Goal: Contribute content: Contribute content

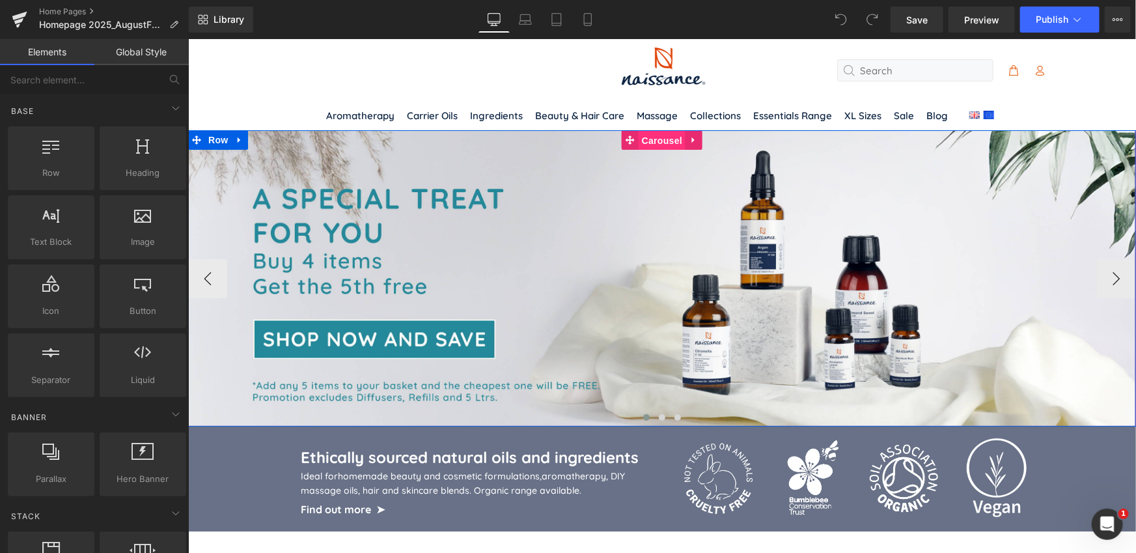
click at [660, 140] on span "Carousel" at bounding box center [661, 140] width 47 height 20
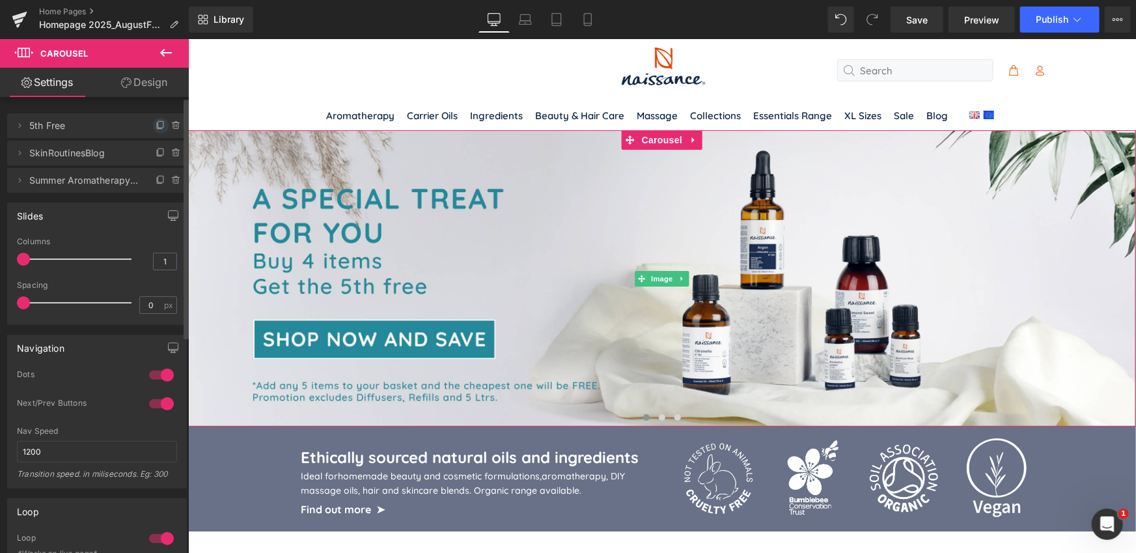
click at [158, 128] on icon at bounding box center [160, 124] width 5 height 7
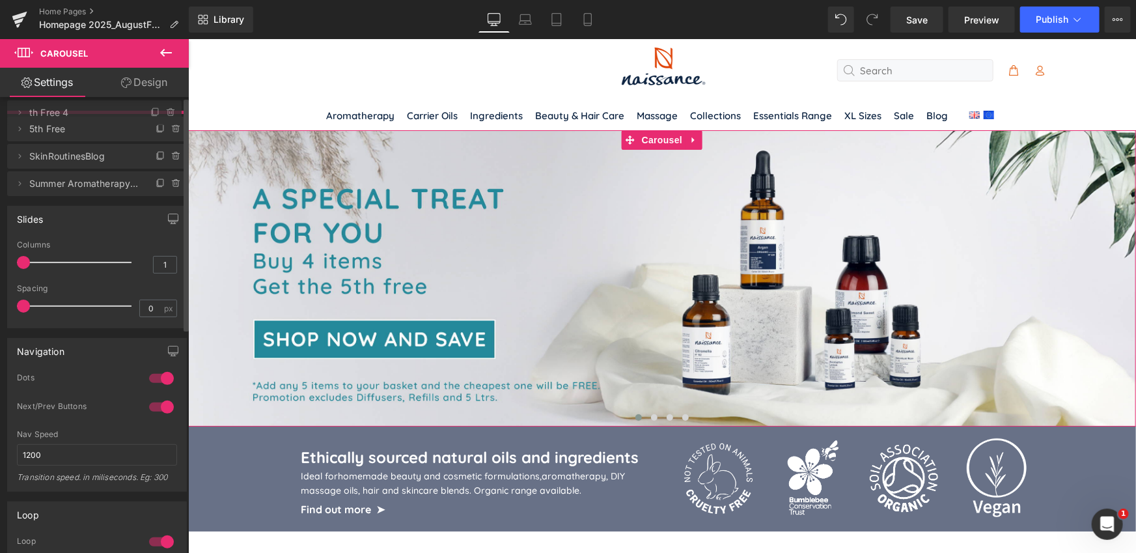
drag, startPoint x: 63, startPoint y: 154, endPoint x: 57, endPoint y: 113, distance: 40.8
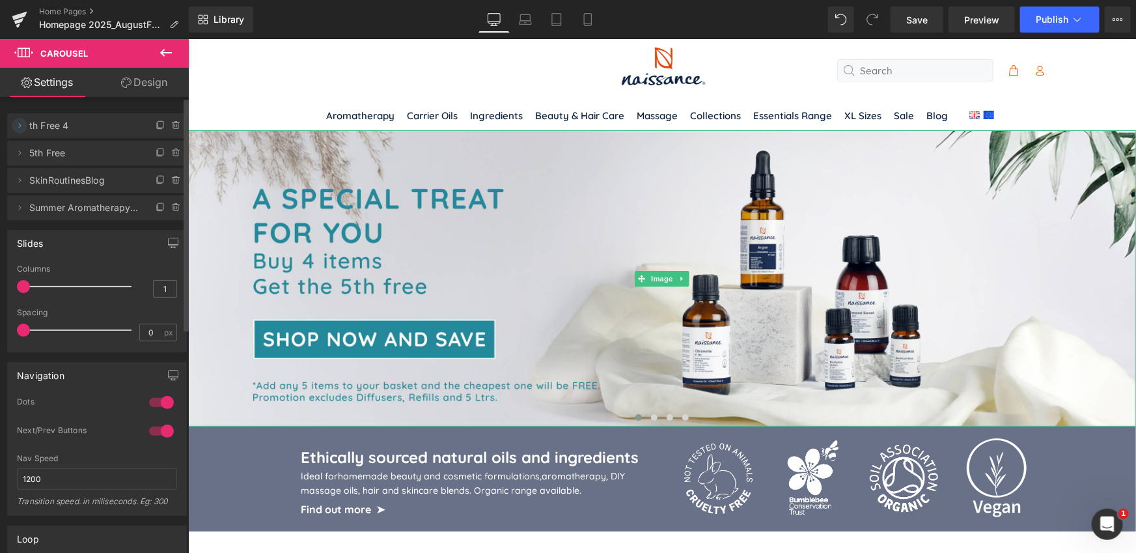
click at [18, 125] on icon at bounding box center [19, 125] width 10 height 10
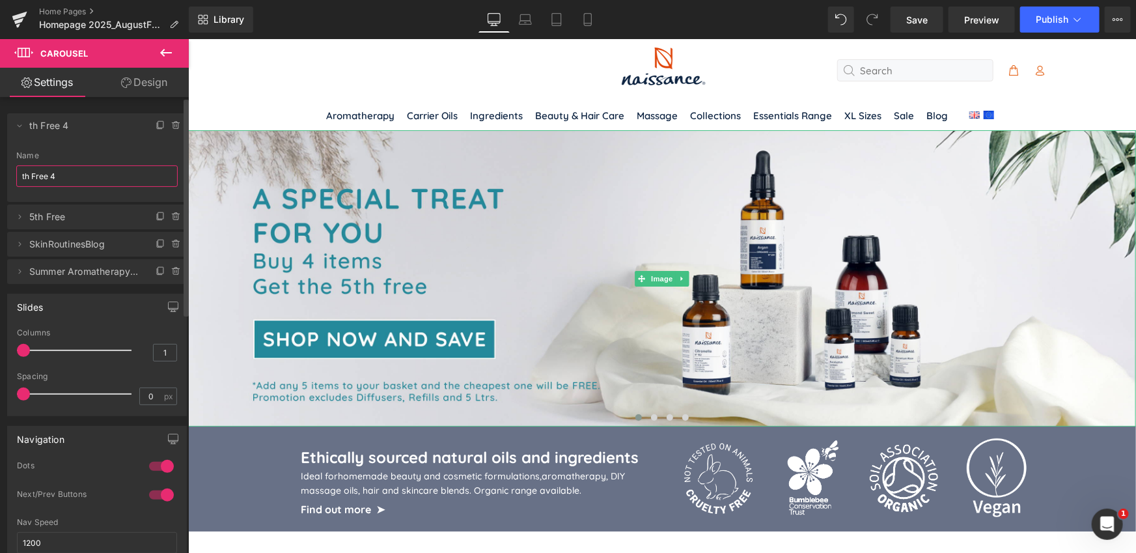
click at [62, 175] on input "th Free 4" at bounding box center [96, 175] width 161 height 21
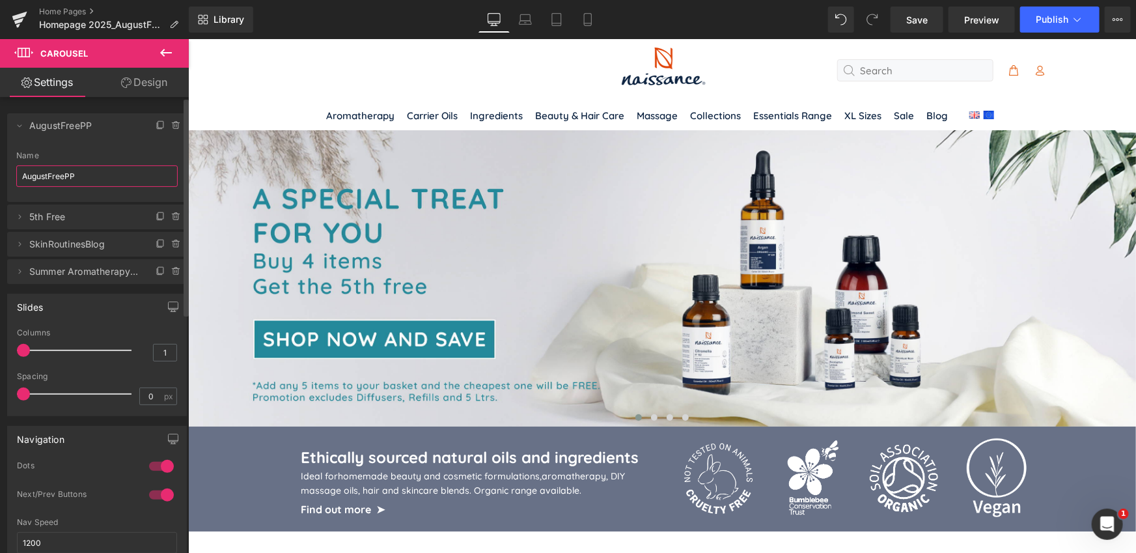
type input "AugustFreePP"
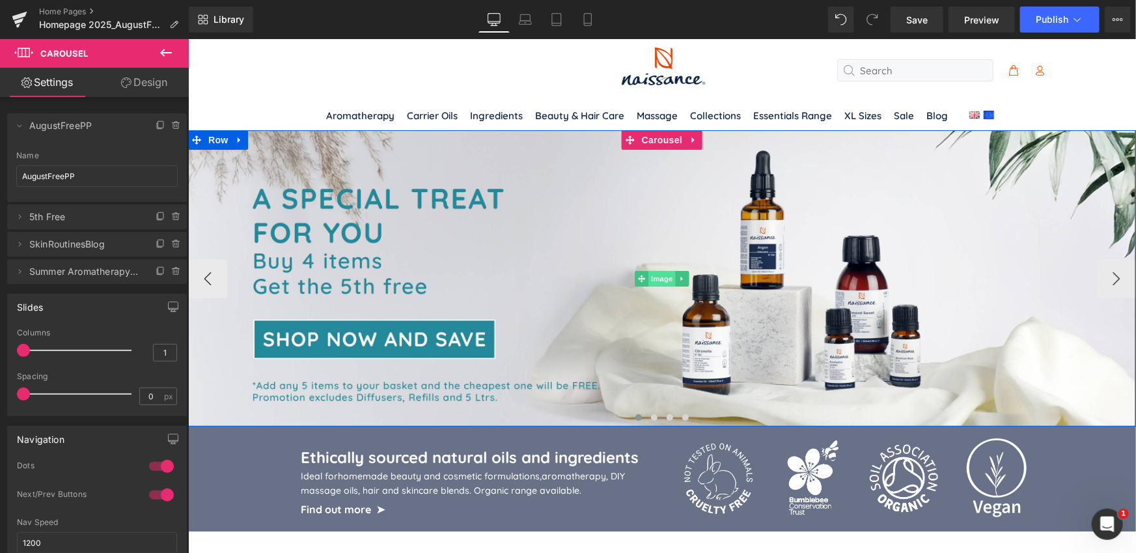
click at [658, 275] on span "Image" at bounding box center [661, 278] width 27 height 16
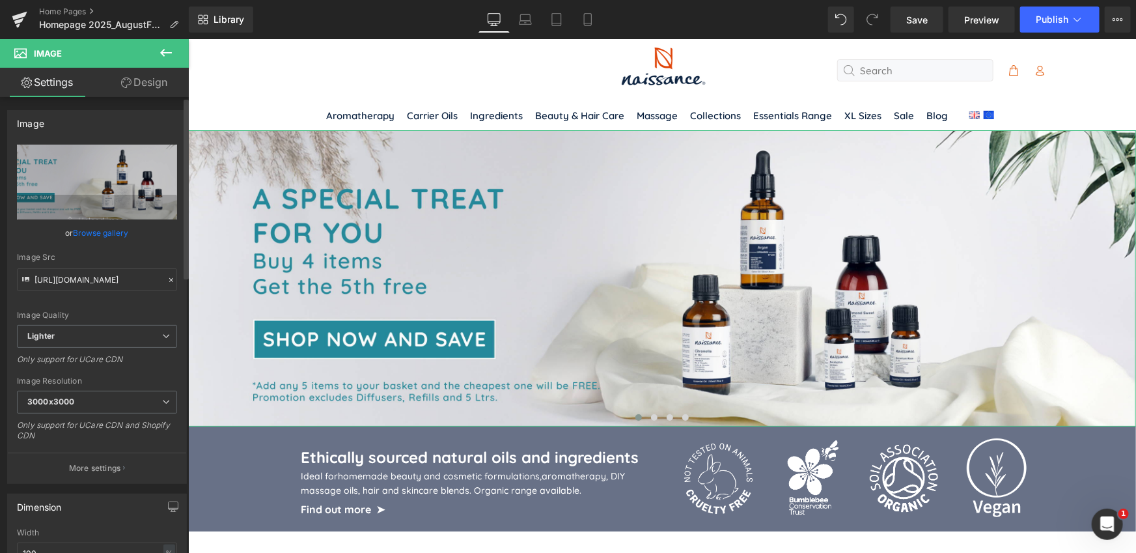
click at [92, 231] on link "Browse gallery" at bounding box center [101, 232] width 55 height 23
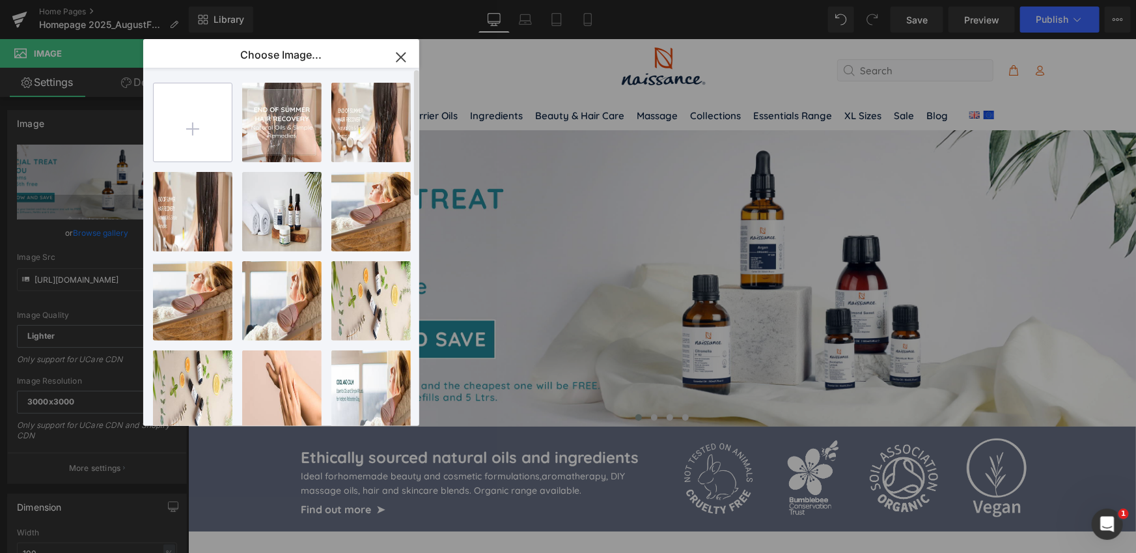
click at [201, 127] on input "file" at bounding box center [193, 122] width 78 height 78
type input "C:\fakepath\NSS_Free_Shippping_Mbl.jpg"
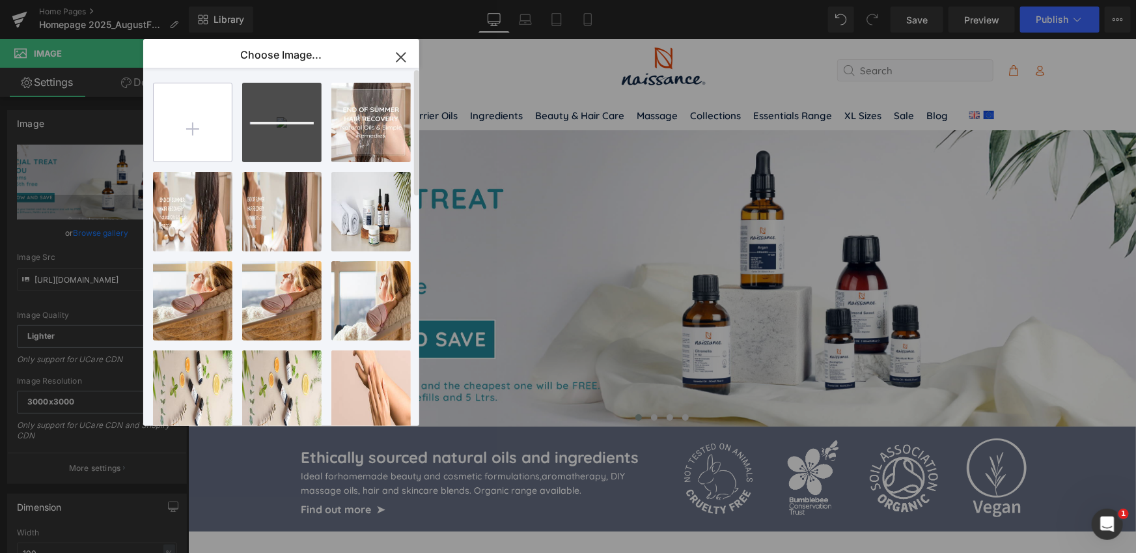
click at [202, 126] on input "file" at bounding box center [193, 122] width 78 height 78
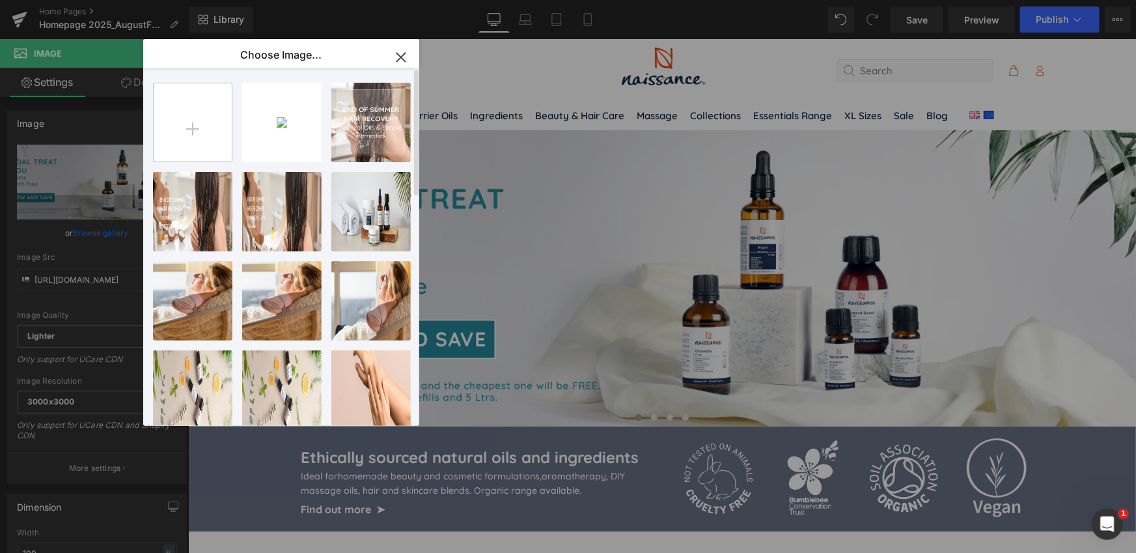
type input "C:\fakepath\NSS_Free_Shippping_Tbt.jpg"
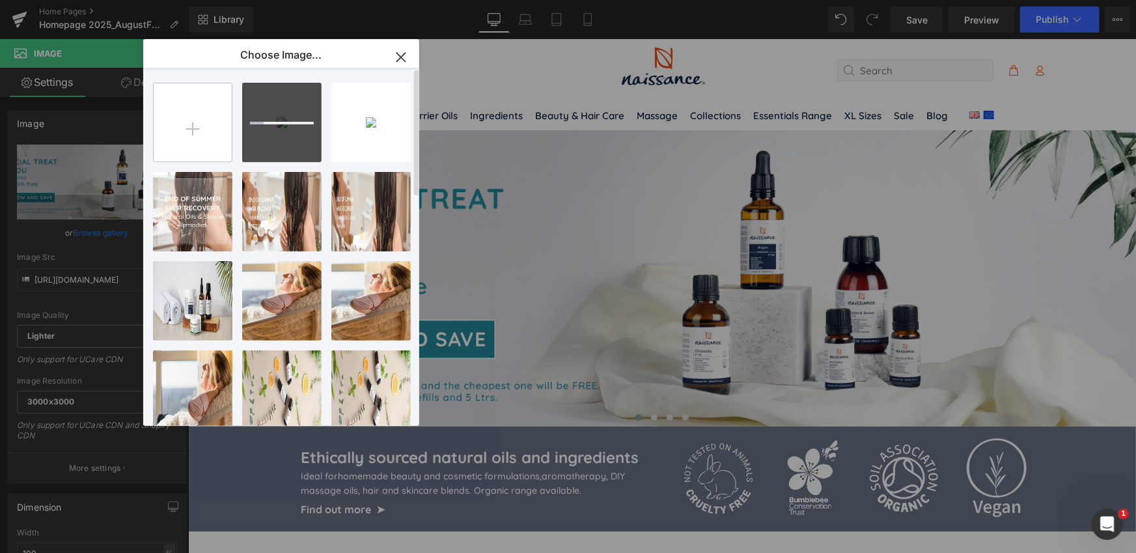
click at [197, 120] on input "file" at bounding box center [193, 122] width 78 height 78
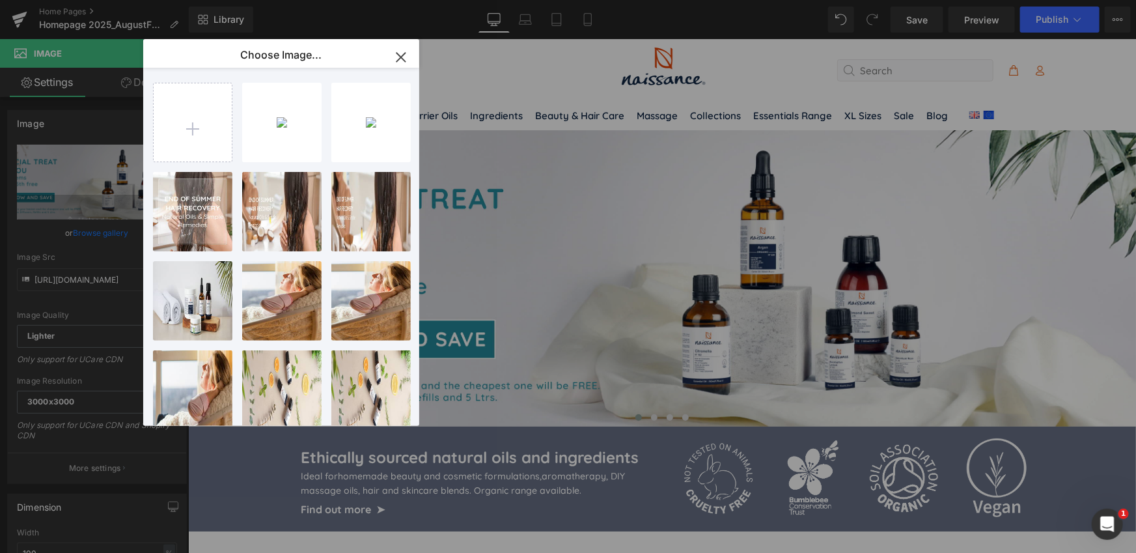
type input "C:\fakepath\NSS_Free_Shippping_Dtp.jpg"
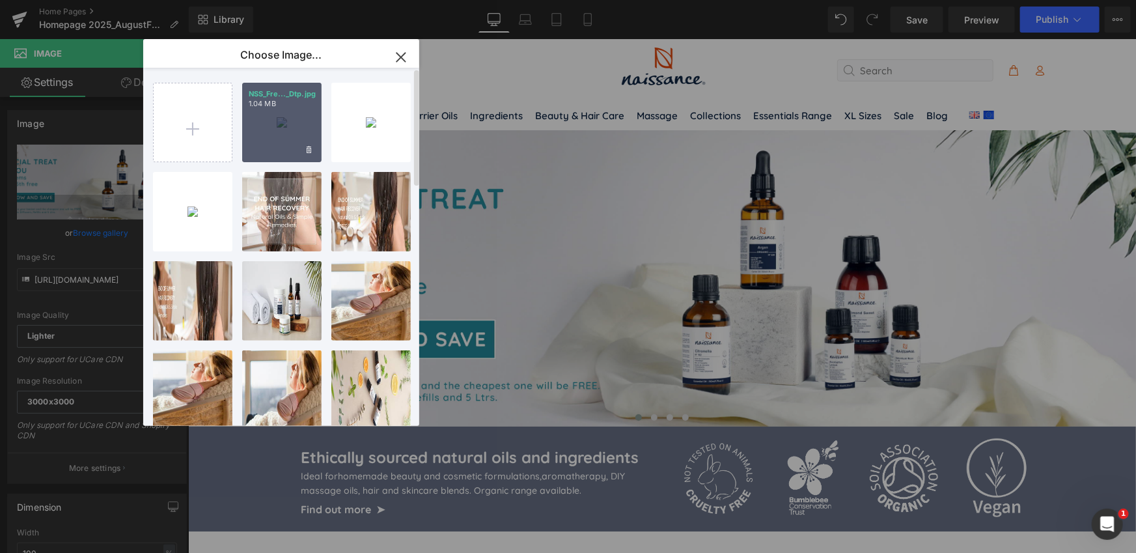
click at [271, 117] on div "NSS_Fre..._Dtp.jpg 1.04 MB" at bounding box center [281, 122] width 79 height 79
type input "[URL][DOMAIN_NAME]"
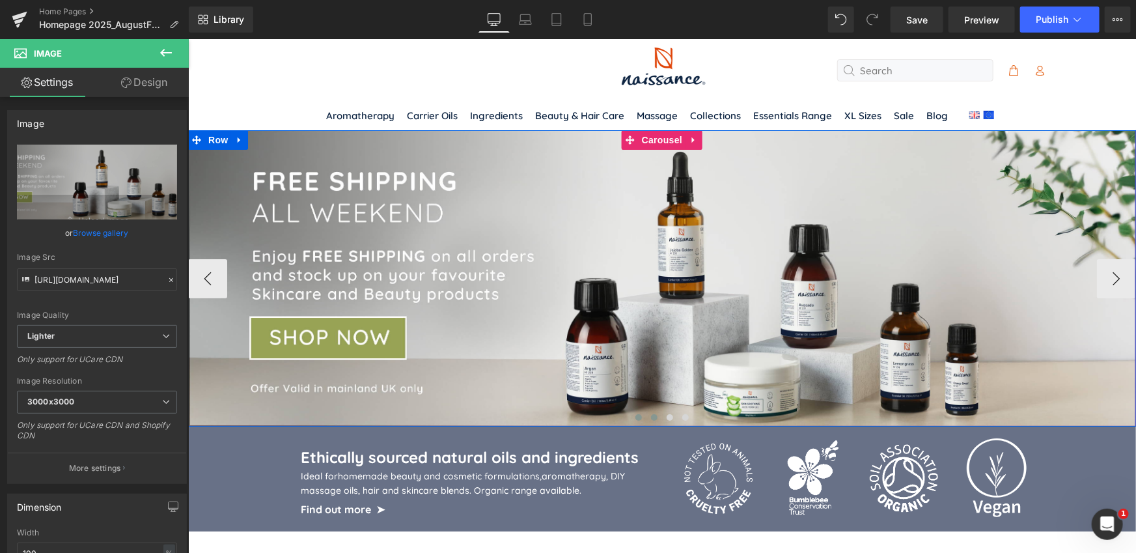
click at [650, 419] on button at bounding box center [654, 416] width 16 height 13
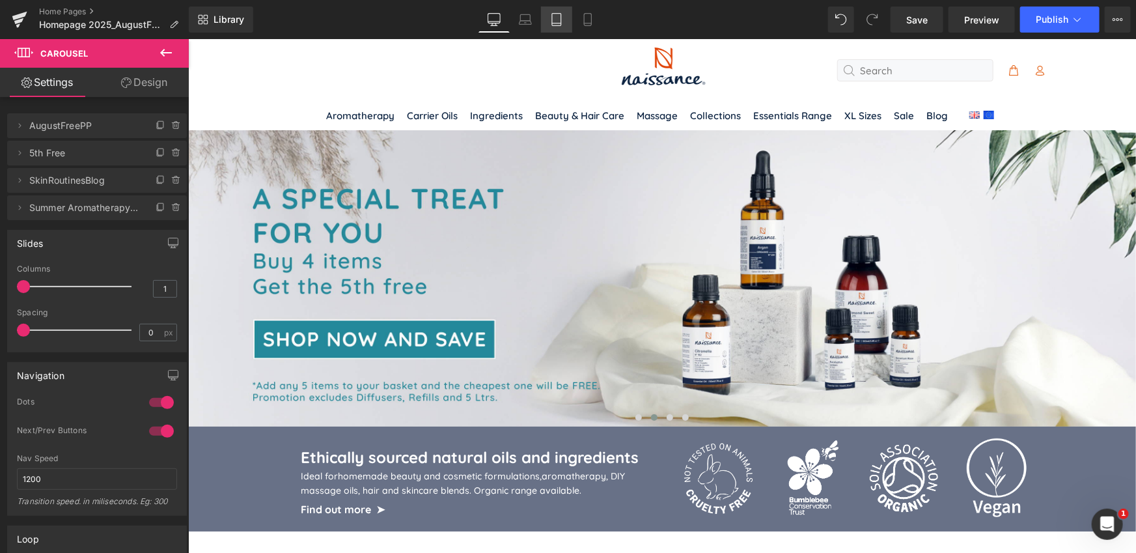
click at [562, 21] on icon at bounding box center [556, 19] width 13 height 13
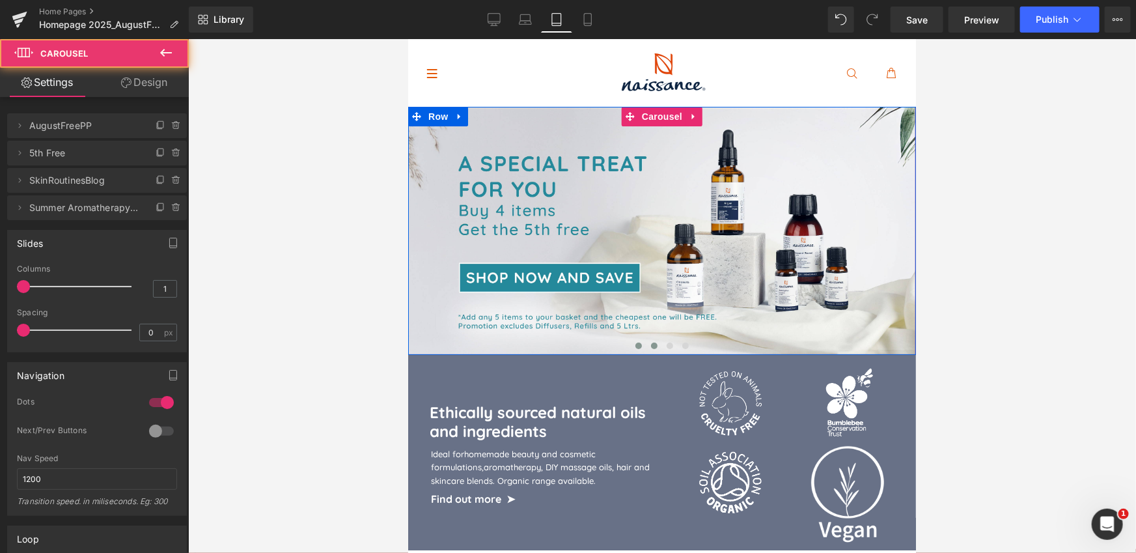
click at [641, 347] on button at bounding box center [638, 345] width 16 height 13
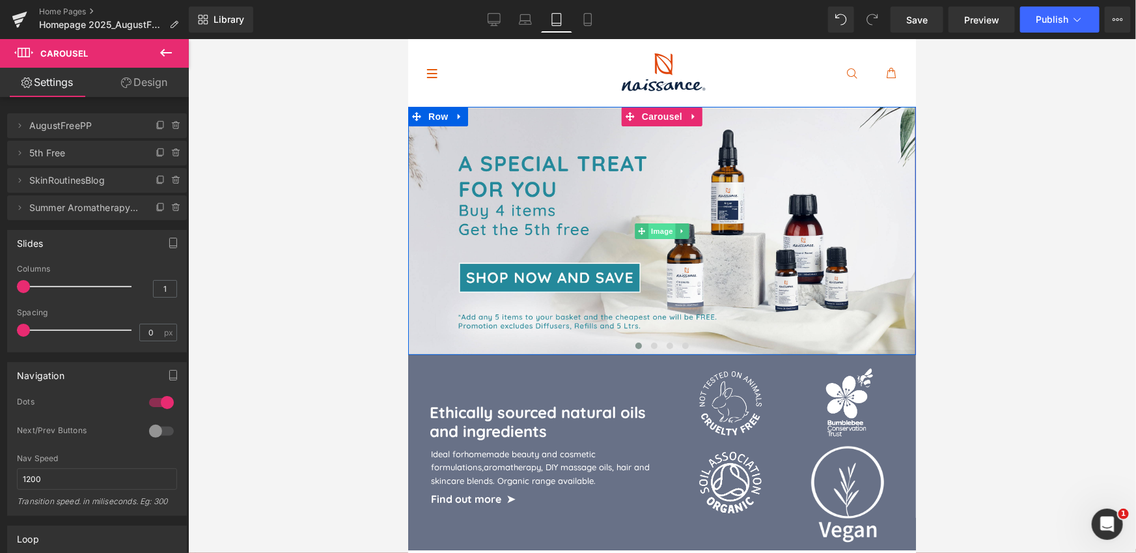
click at [658, 227] on span "Image" at bounding box center [661, 231] width 27 height 16
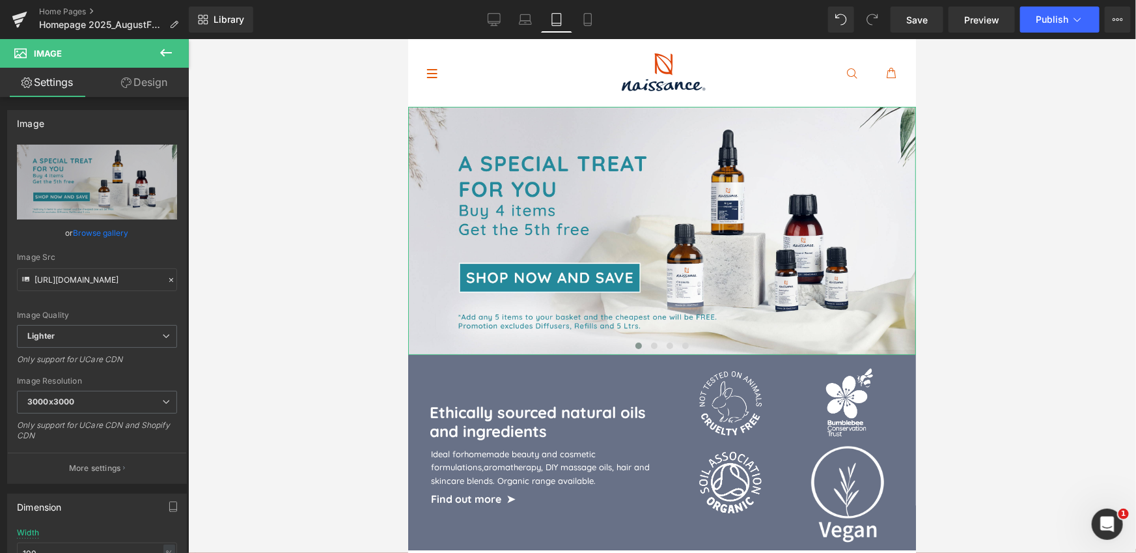
click at [98, 234] on link "Browse gallery" at bounding box center [101, 232] width 55 height 23
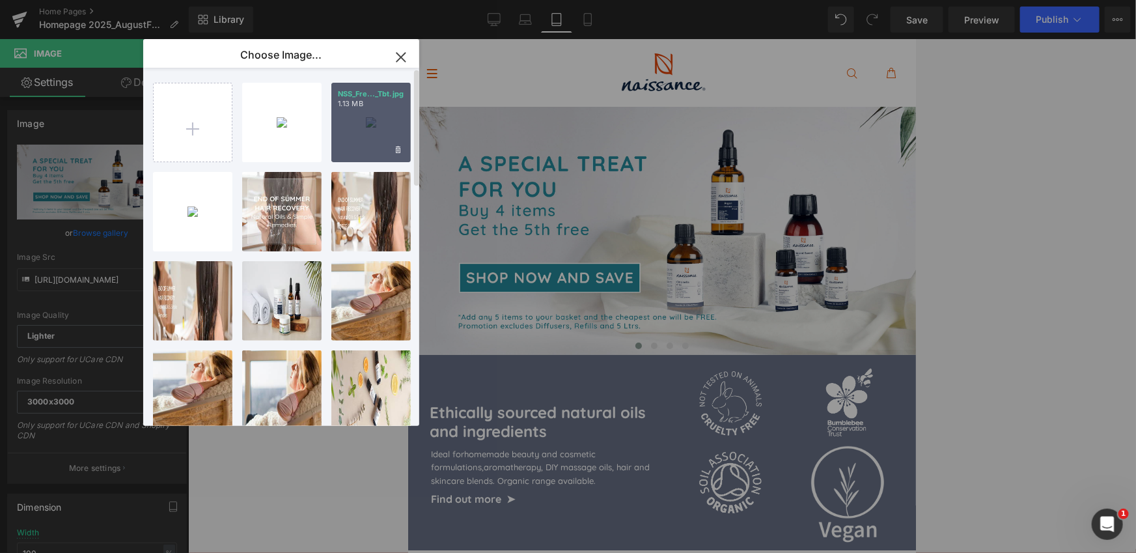
click at [368, 124] on div "NSS_Fre..._Tbt.jpg 1.13 MB" at bounding box center [370, 122] width 79 height 79
type input "[URL][DOMAIN_NAME]"
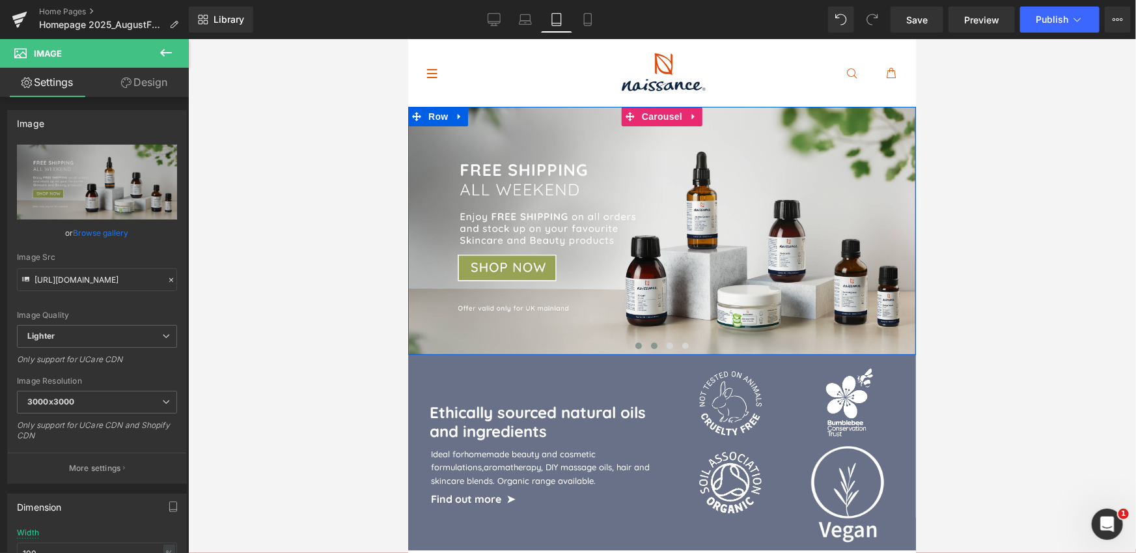
click at [656, 345] on span at bounding box center [653, 345] width 7 height 7
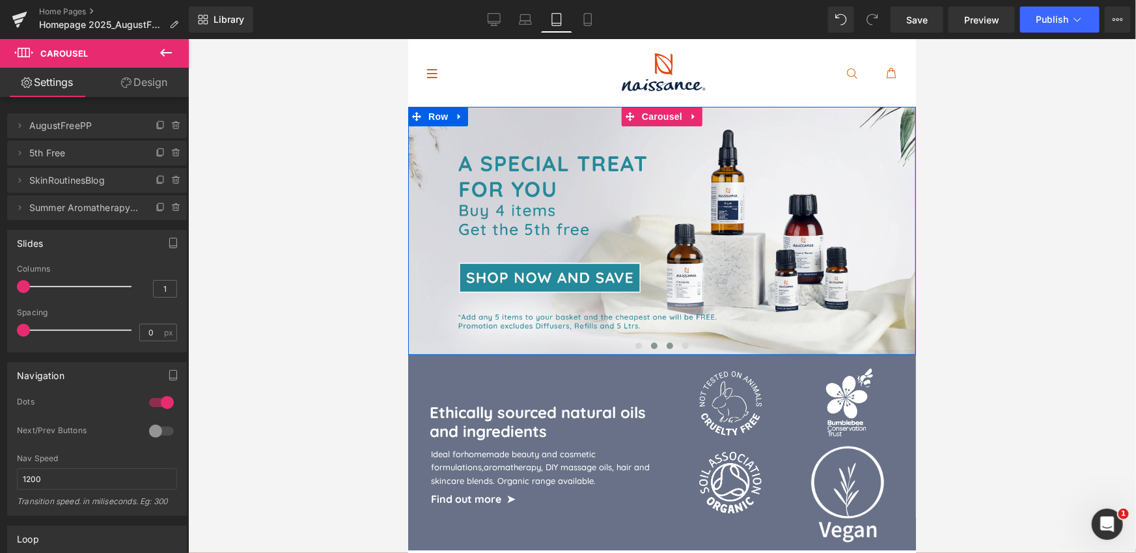
click at [672, 342] on button at bounding box center [669, 345] width 16 height 13
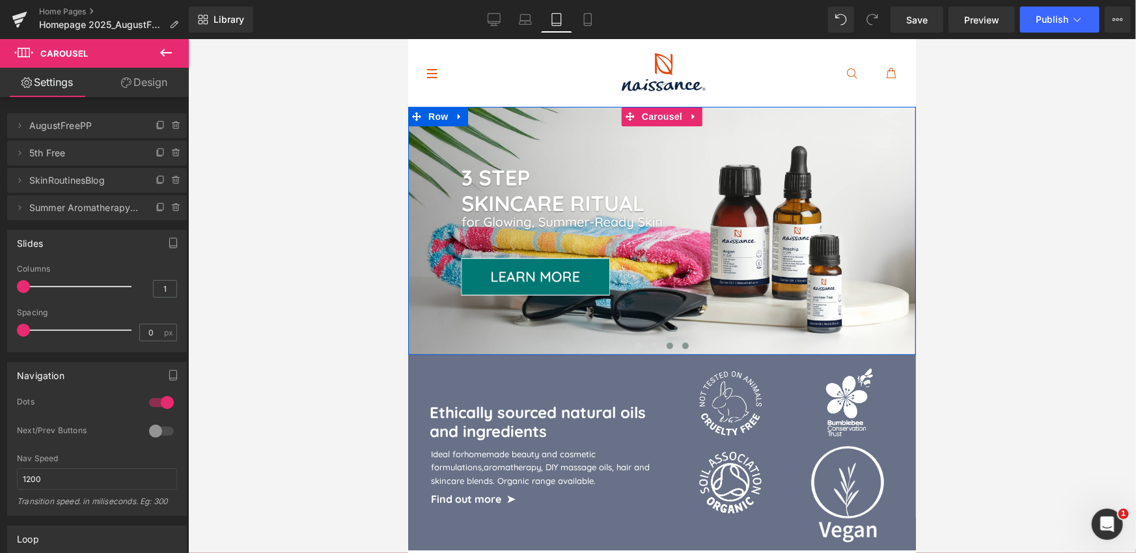
click at [684, 348] on button at bounding box center [685, 345] width 16 height 13
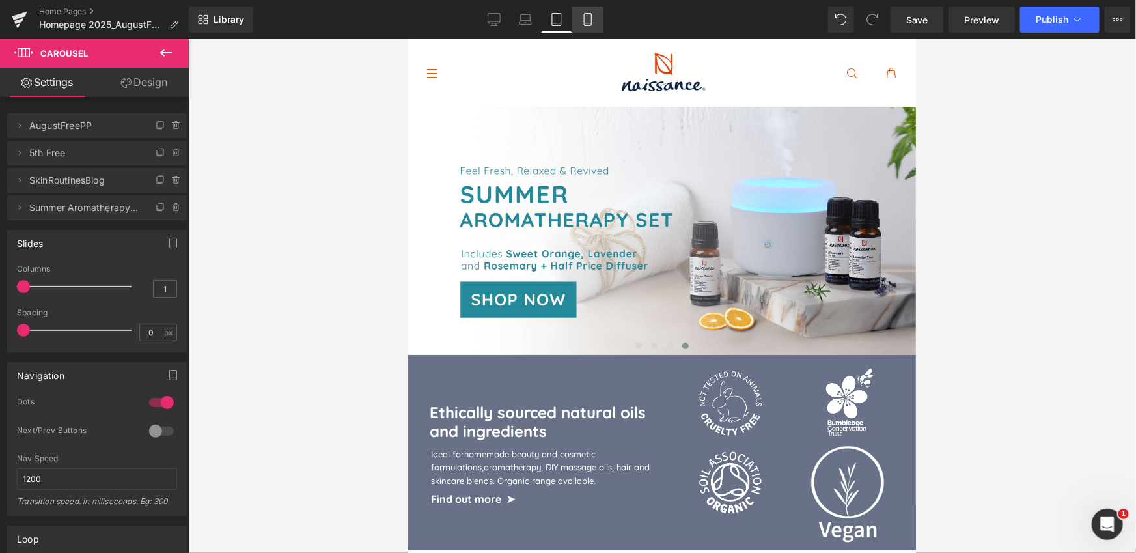
click at [585, 24] on icon at bounding box center [587, 19] width 13 height 13
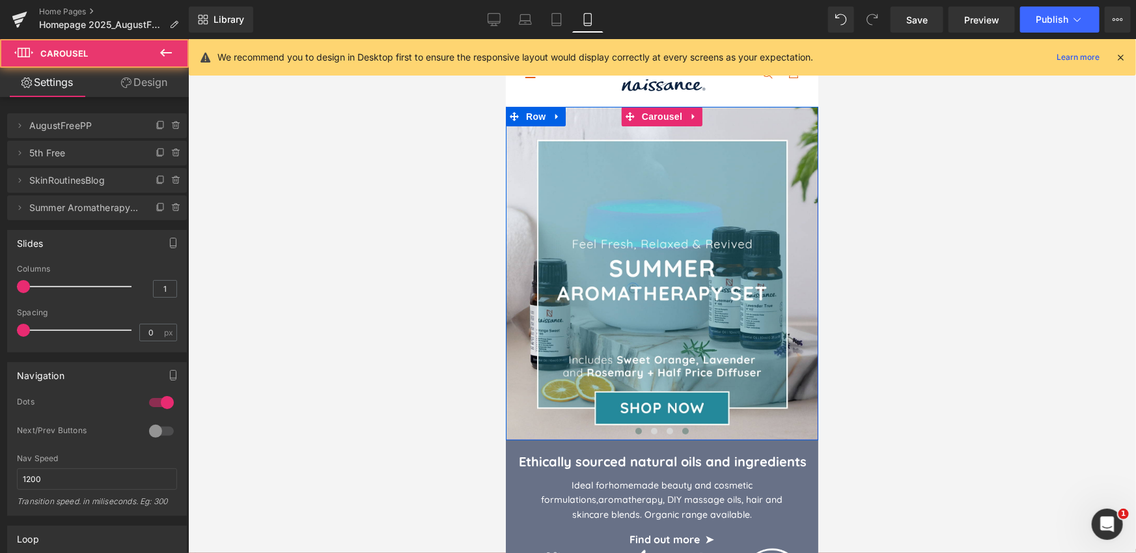
click at [637, 428] on span at bounding box center [638, 430] width 7 height 7
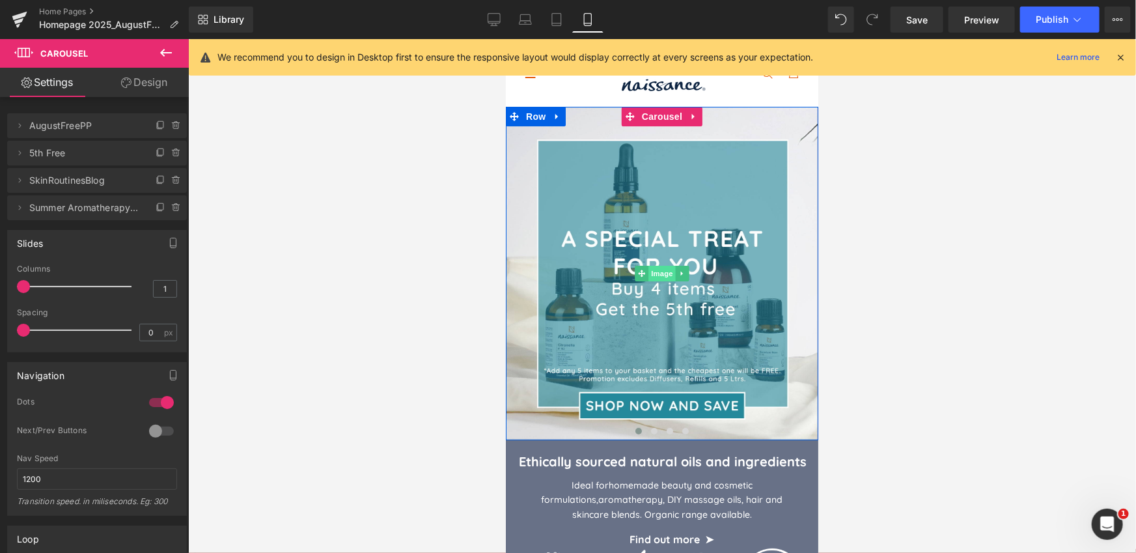
click at [657, 268] on span "Image" at bounding box center [661, 273] width 27 height 16
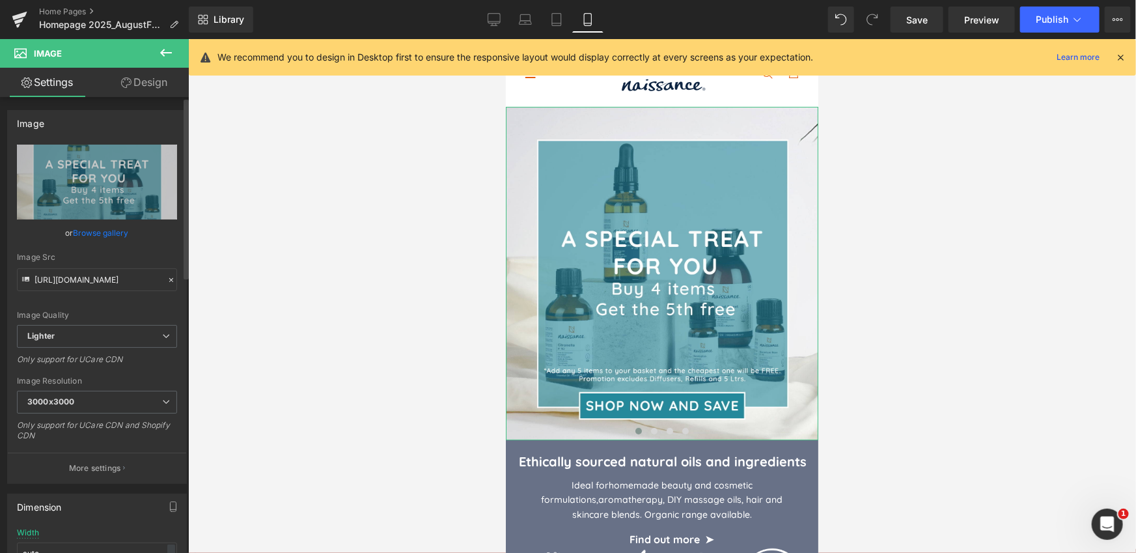
click at [93, 234] on link "Browse gallery" at bounding box center [101, 232] width 55 height 23
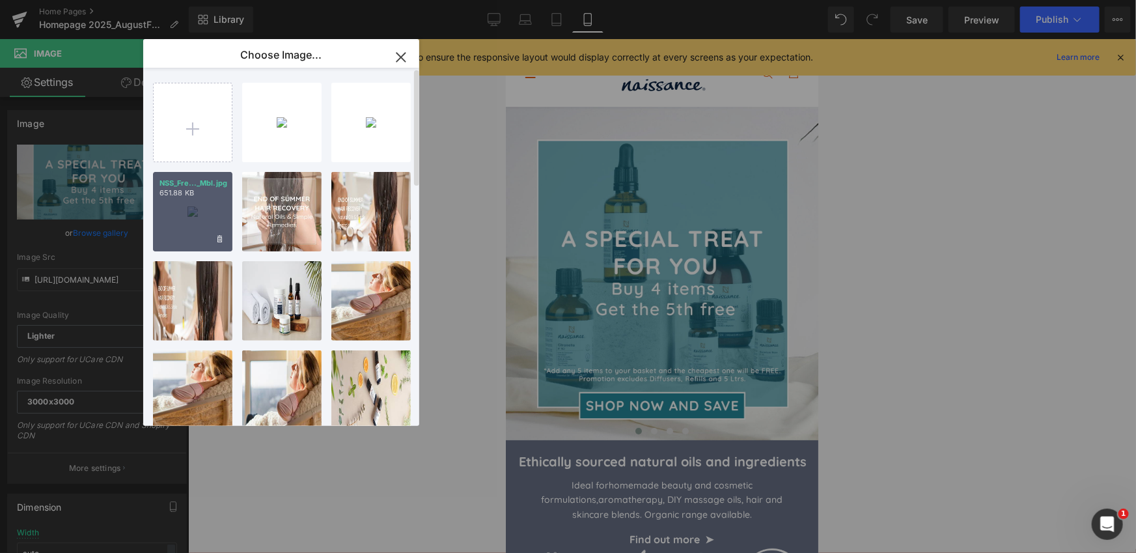
click at [210, 215] on div "NSS_Fre..._Mbl.jpg 651.88 KB" at bounding box center [192, 211] width 79 height 79
type input "[URL][DOMAIN_NAME]"
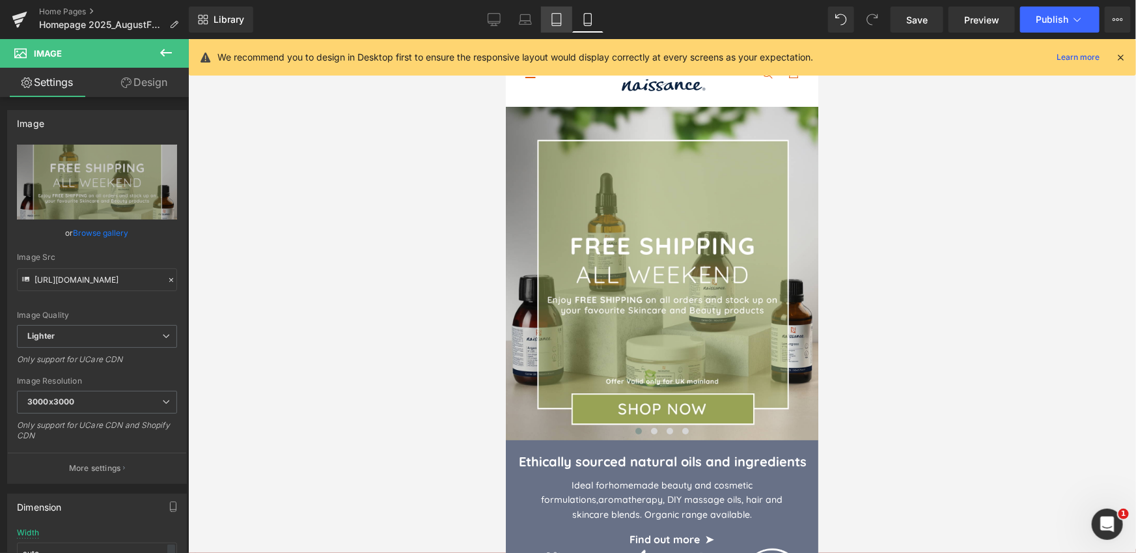
click at [551, 18] on icon at bounding box center [556, 19] width 13 height 13
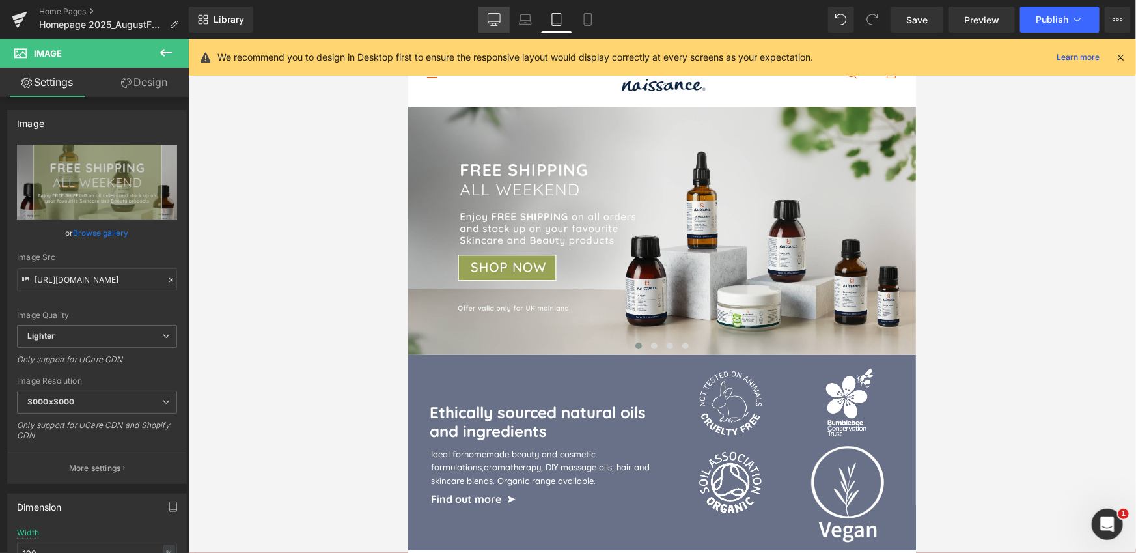
click at [492, 23] on icon at bounding box center [494, 19] width 12 height 10
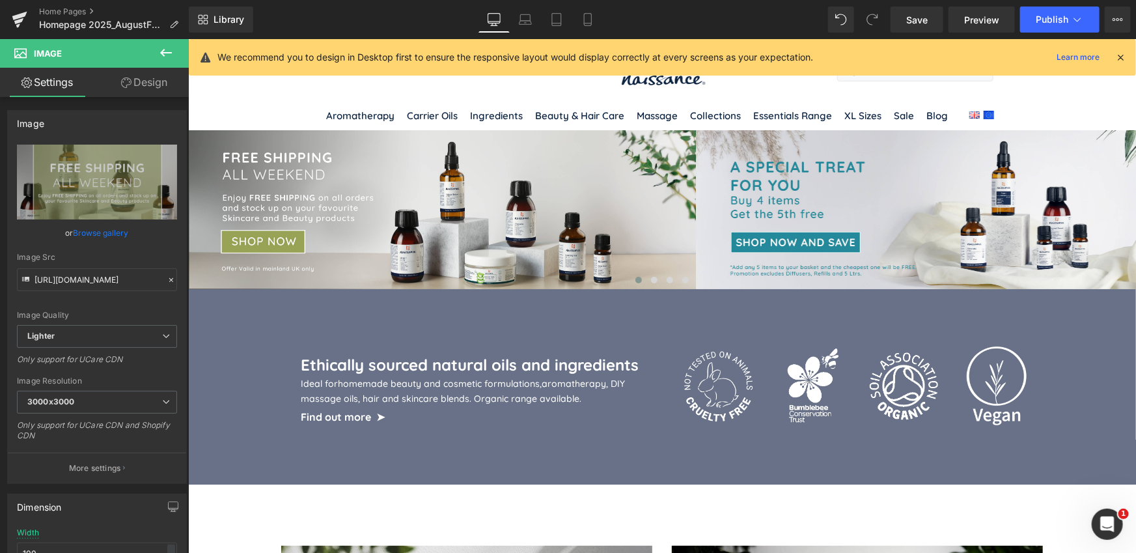
type input "auto"
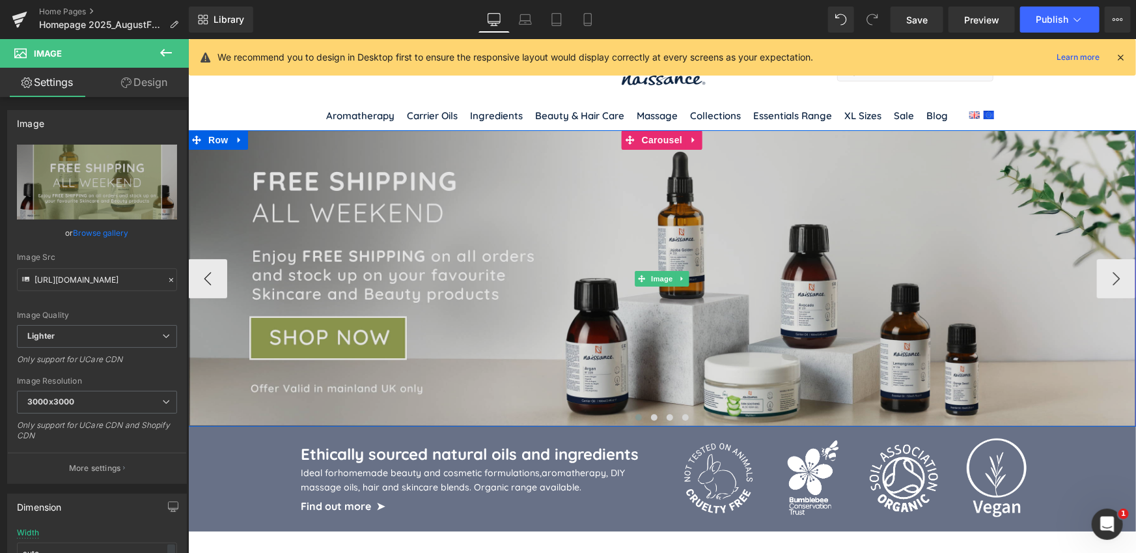
click at [704, 236] on img at bounding box center [661, 278] width 948 height 296
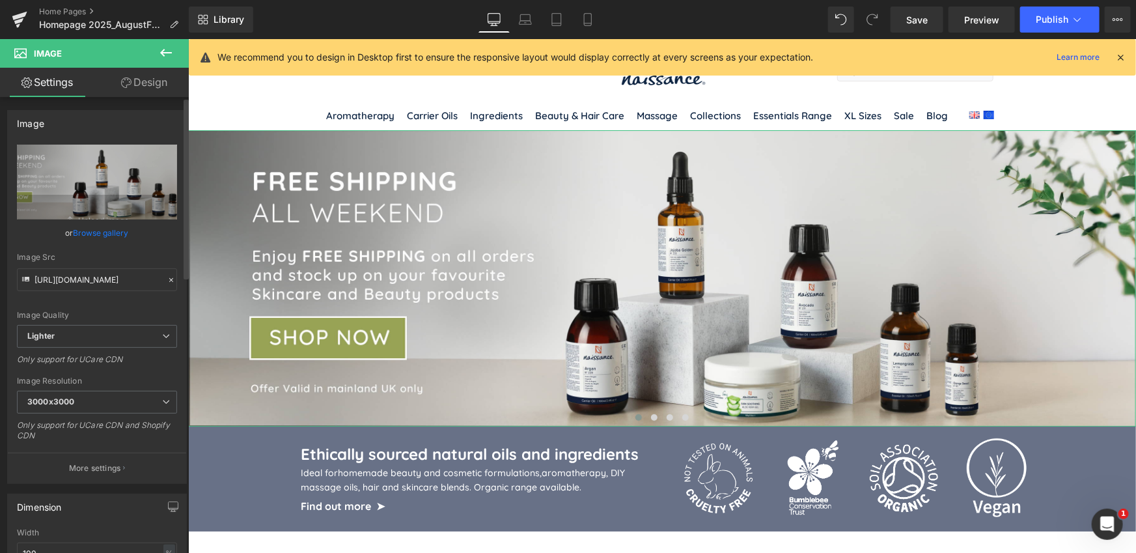
click at [111, 240] on link "Browse gallery" at bounding box center [101, 232] width 55 height 23
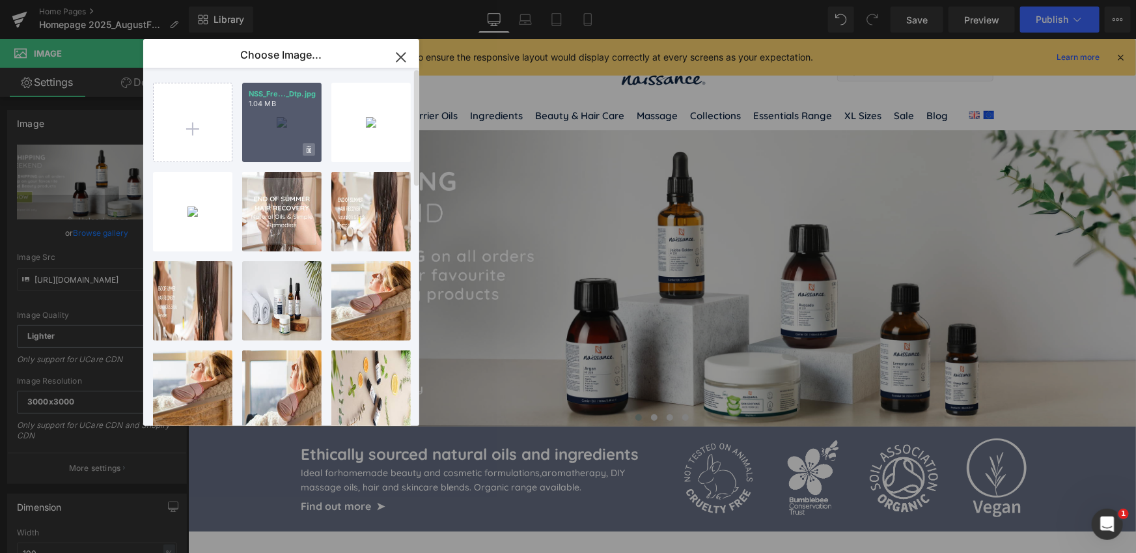
click at [307, 152] on icon at bounding box center [309, 149] width 5 height 7
click at [256, 152] on span "Yes" at bounding box center [265, 150] width 33 height 14
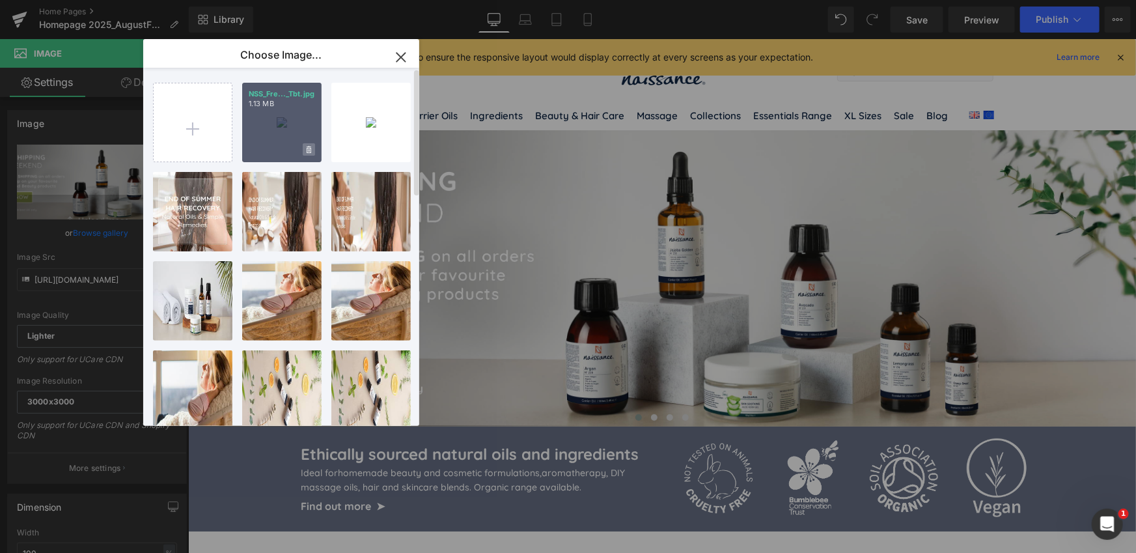
click at [310, 150] on icon at bounding box center [309, 150] width 5 height 8
click at [263, 151] on span "Yes" at bounding box center [265, 150] width 33 height 14
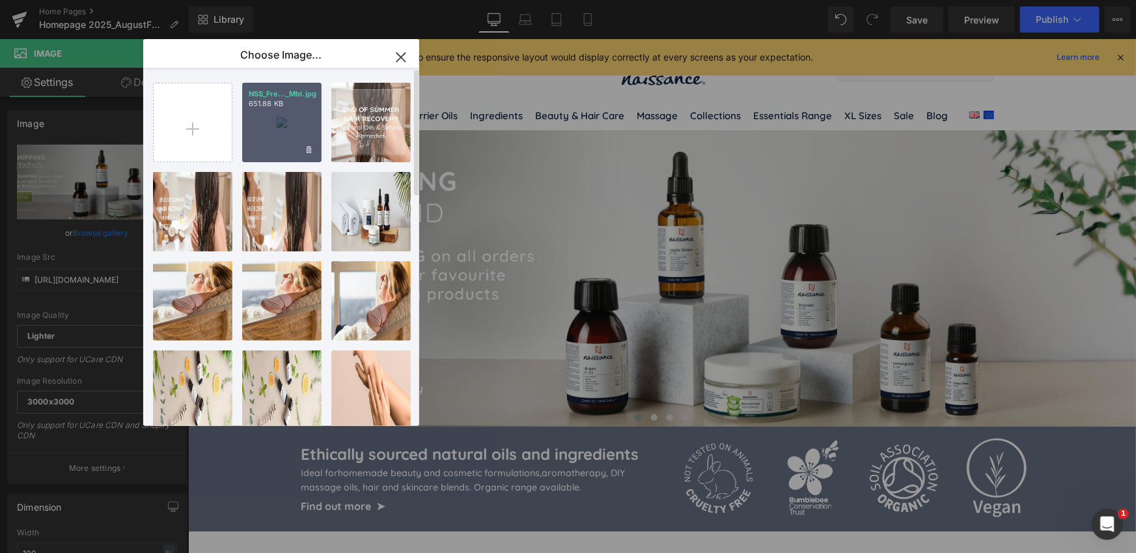
click at [310, 150] on icon at bounding box center [309, 150] width 5 height 8
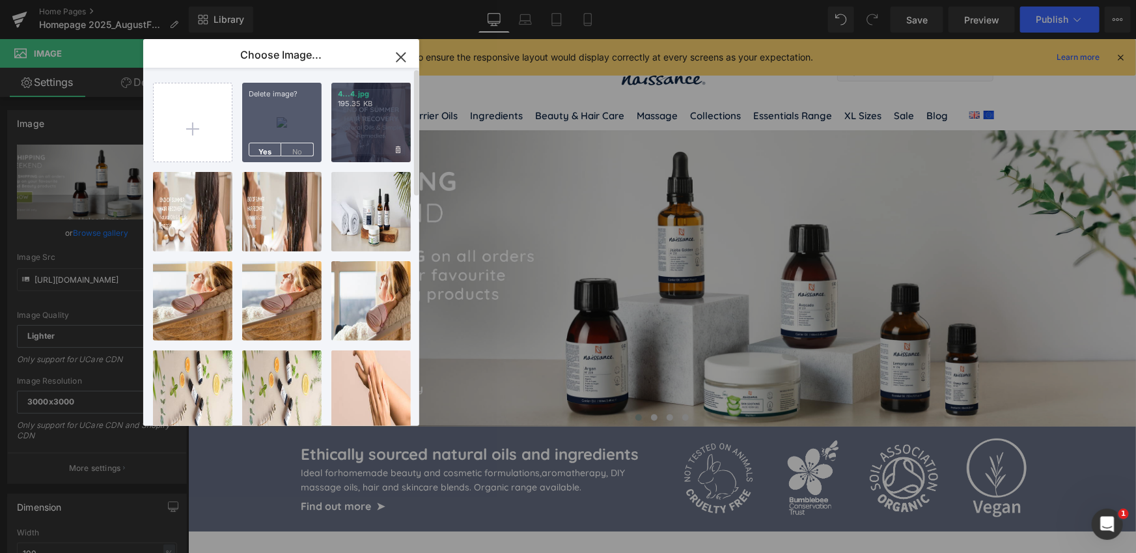
click at [264, 152] on span "Yes" at bounding box center [265, 150] width 33 height 14
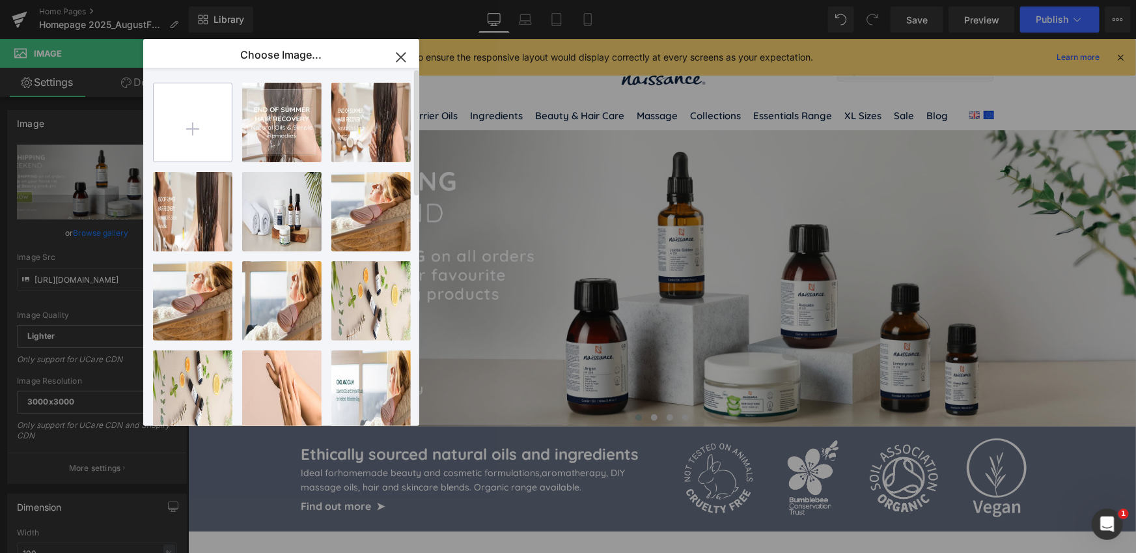
click at [193, 127] on input "file" at bounding box center [193, 122] width 78 height 78
type input "C:\fakepath\NSS_Free_Shipping_Dtp.jpg"
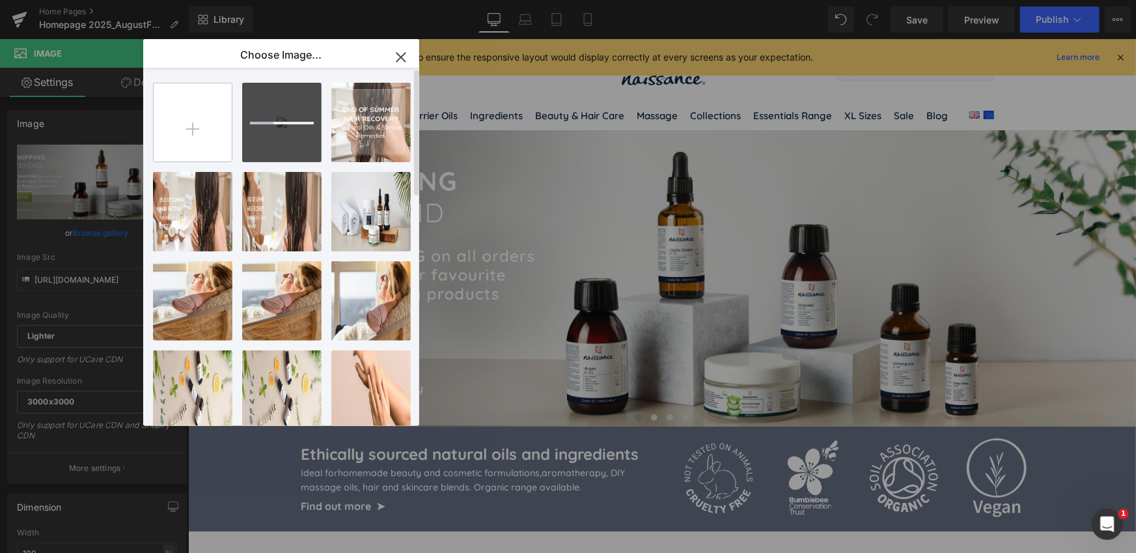
click at [196, 126] on input "file" at bounding box center [193, 122] width 78 height 78
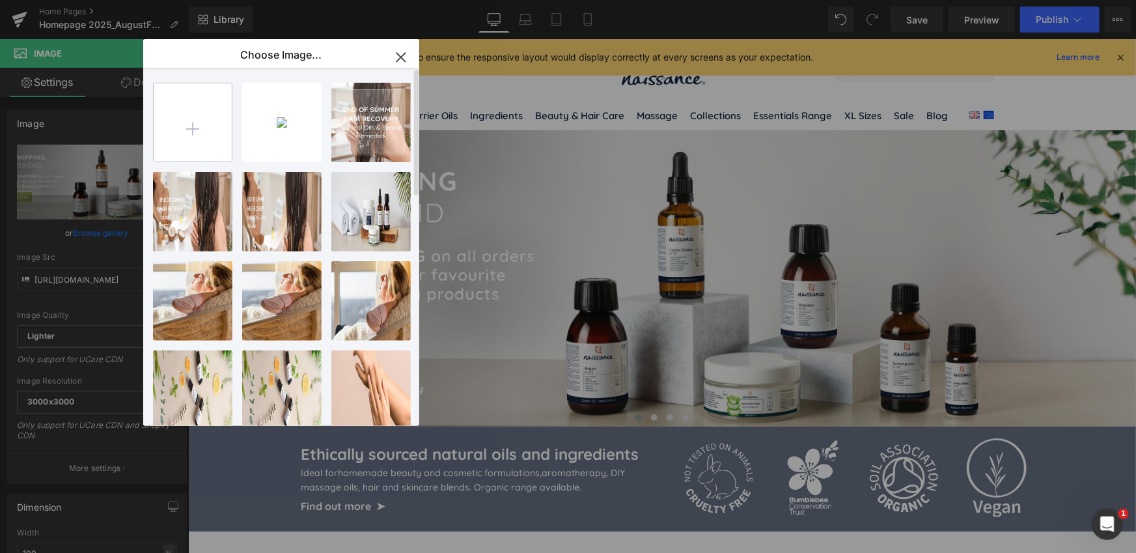
type input "C:\fakepath\NSS_Free_Shipping_Mbl.jpg"
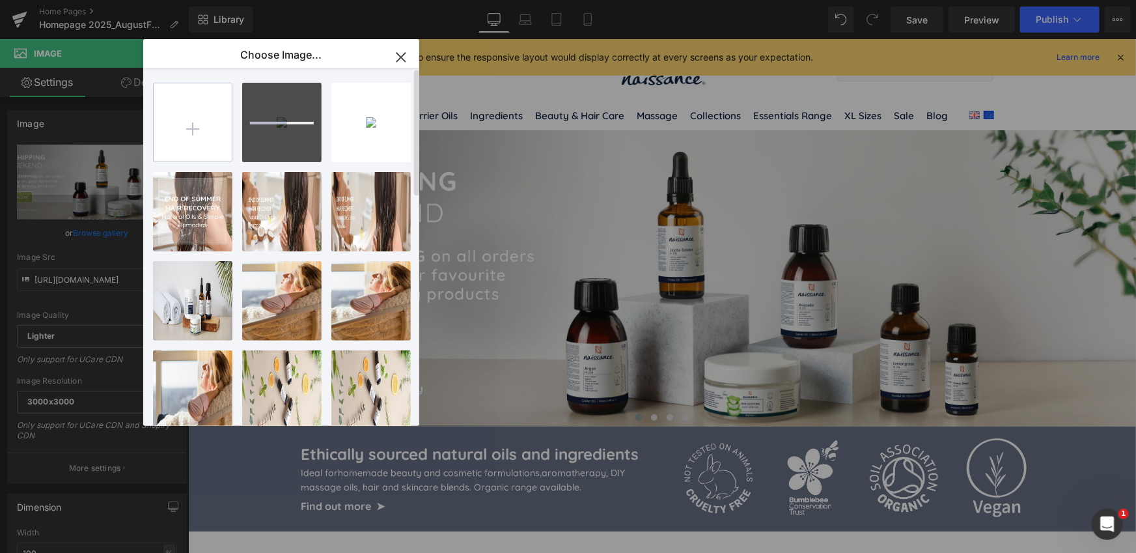
click at [196, 124] on input "file" at bounding box center [193, 122] width 78 height 78
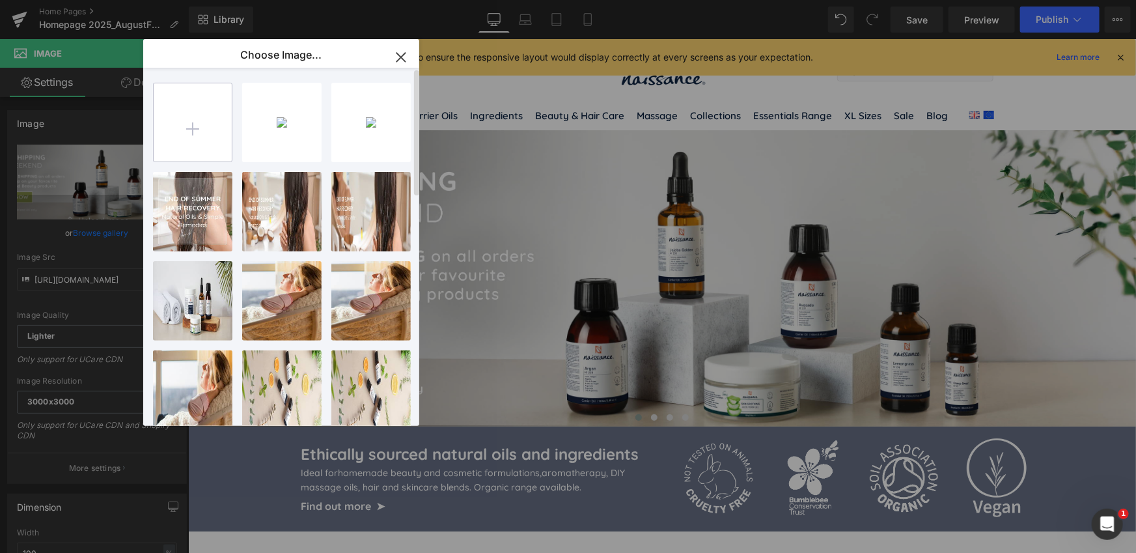
type input "C:\fakepath\NSS_Free_Shipping_Tbt.jpg"
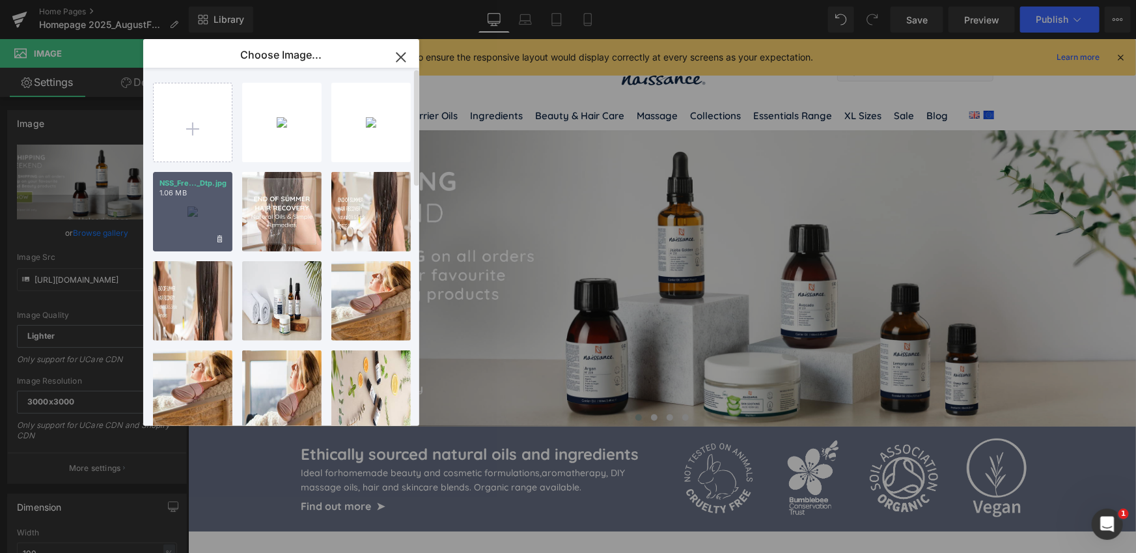
click at [204, 210] on div "NSS_Fre..._Dtp.jpg 1.06 MB" at bounding box center [192, 211] width 79 height 79
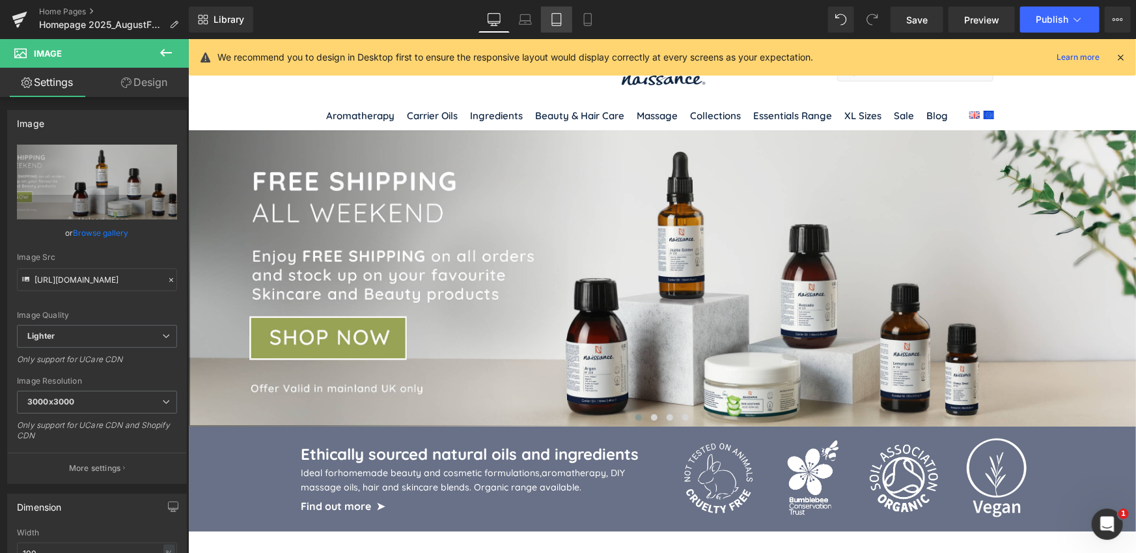
click at [555, 19] on icon at bounding box center [556, 19] width 13 height 13
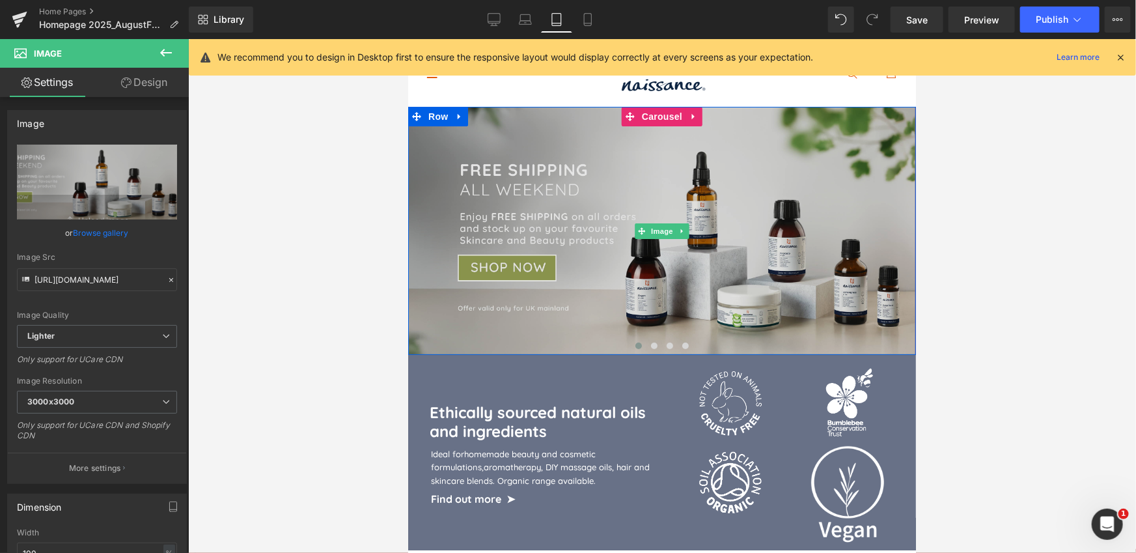
click at [698, 186] on img at bounding box center [662, 230] width 508 height 248
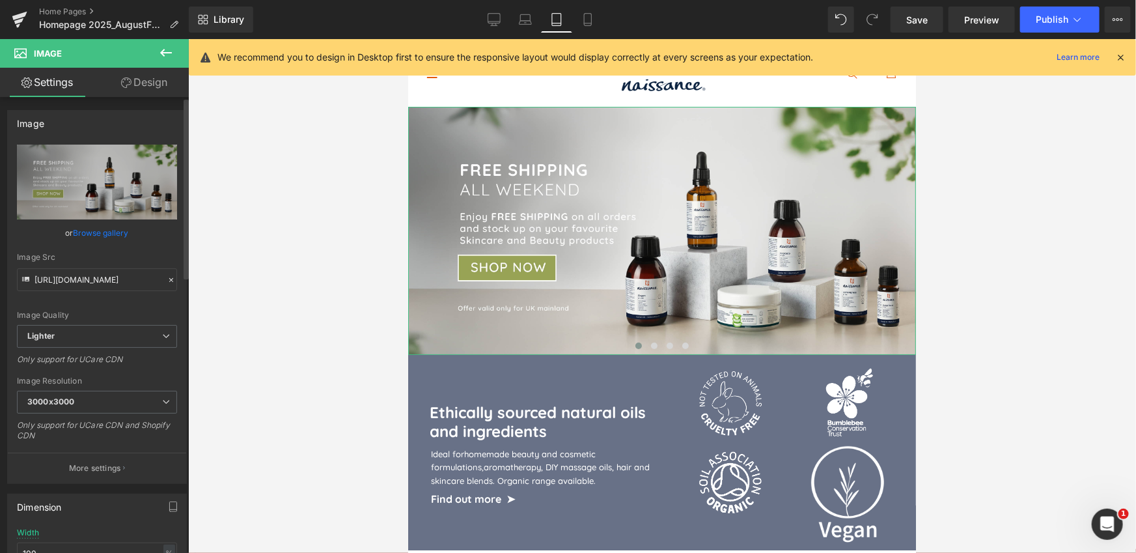
click at [113, 235] on link "Browse gallery" at bounding box center [101, 232] width 55 height 23
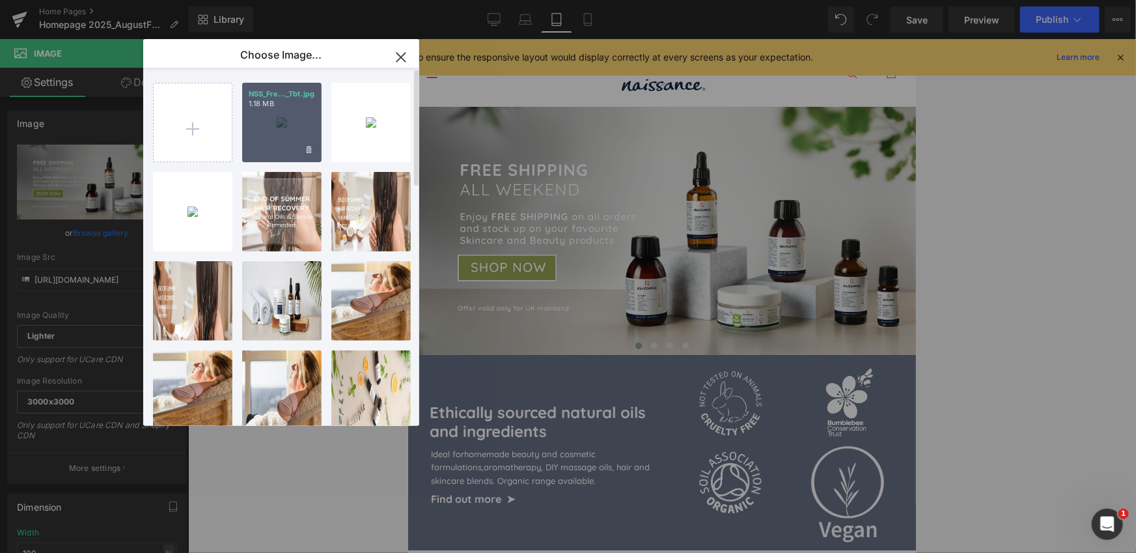
click at [294, 133] on div "NSS_Fre..._Tbt.jpg 1.18 MB" at bounding box center [281, 122] width 79 height 79
type input "[URL][DOMAIN_NAME]"
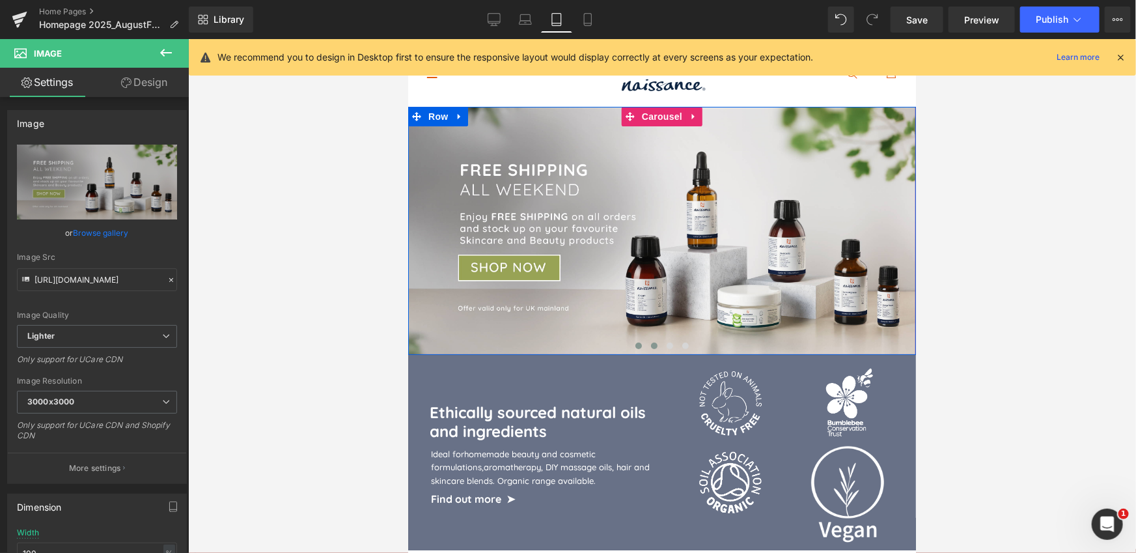
click at [654, 344] on span at bounding box center [653, 345] width 7 height 7
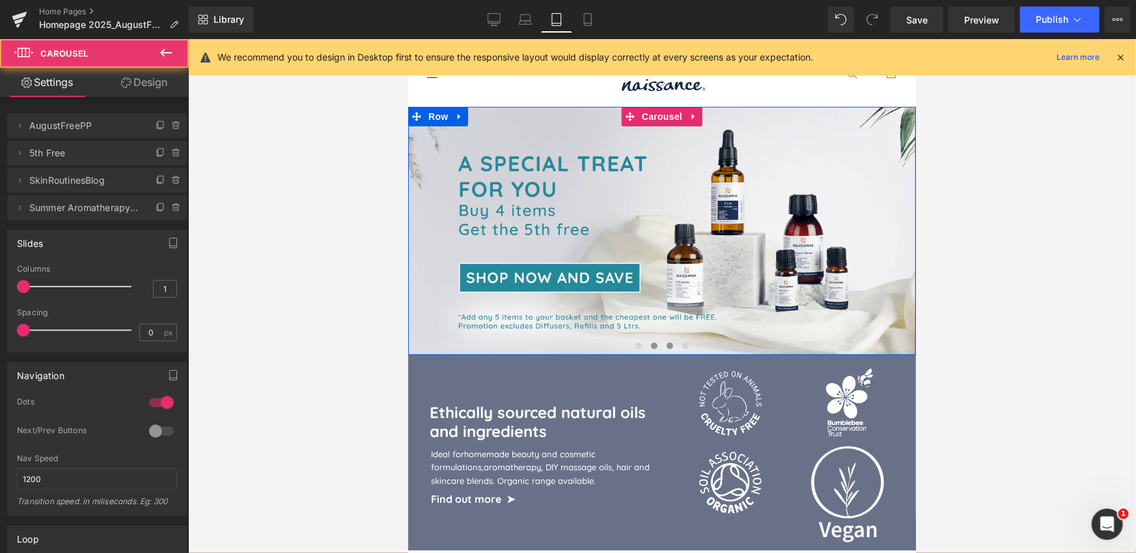
click at [664, 344] on button at bounding box center [669, 345] width 16 height 13
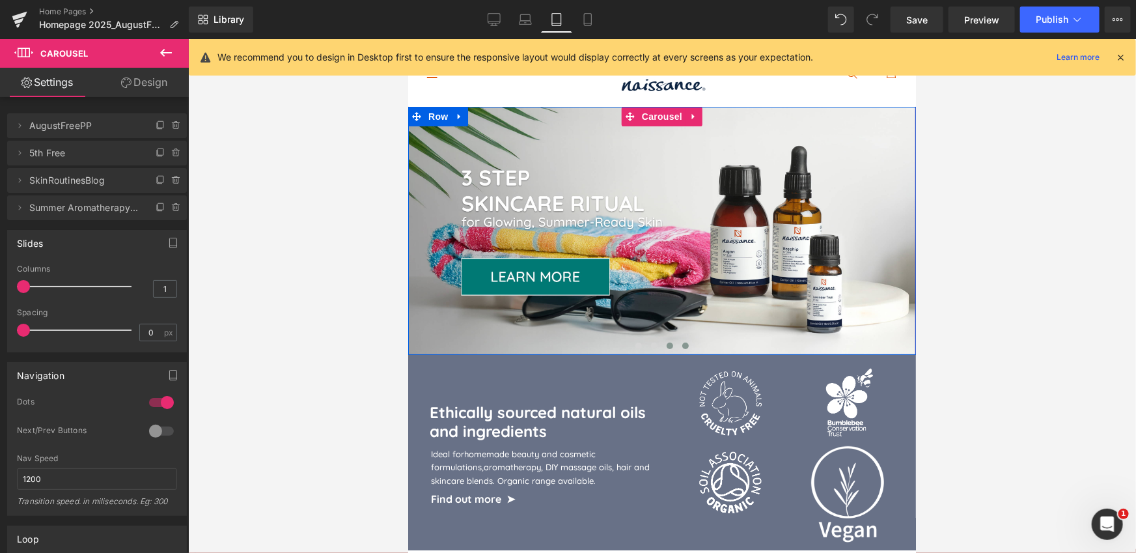
click at [682, 342] on span at bounding box center [685, 345] width 7 height 7
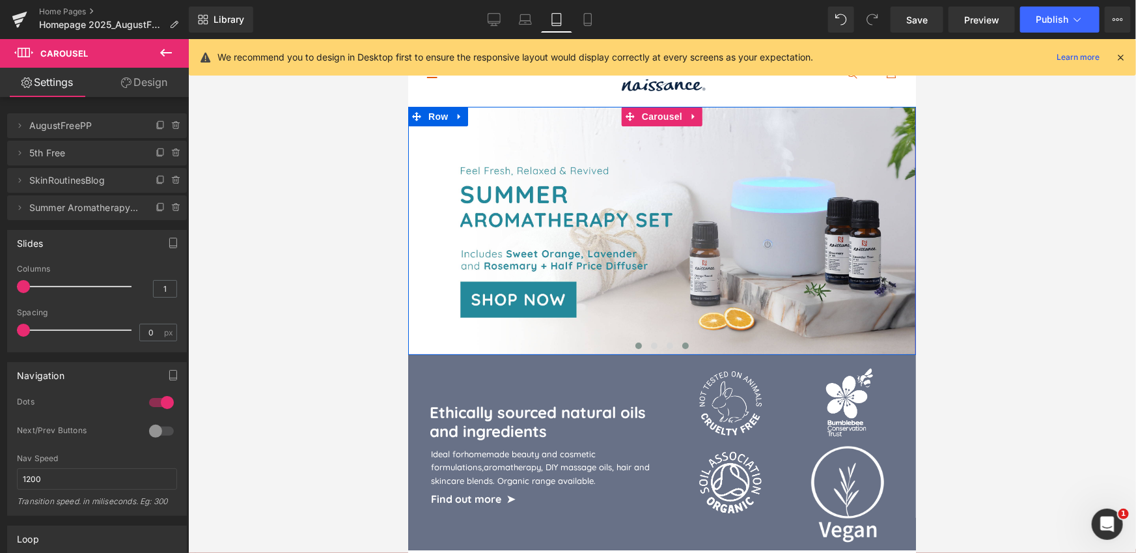
click at [637, 344] on span at bounding box center [638, 345] width 7 height 7
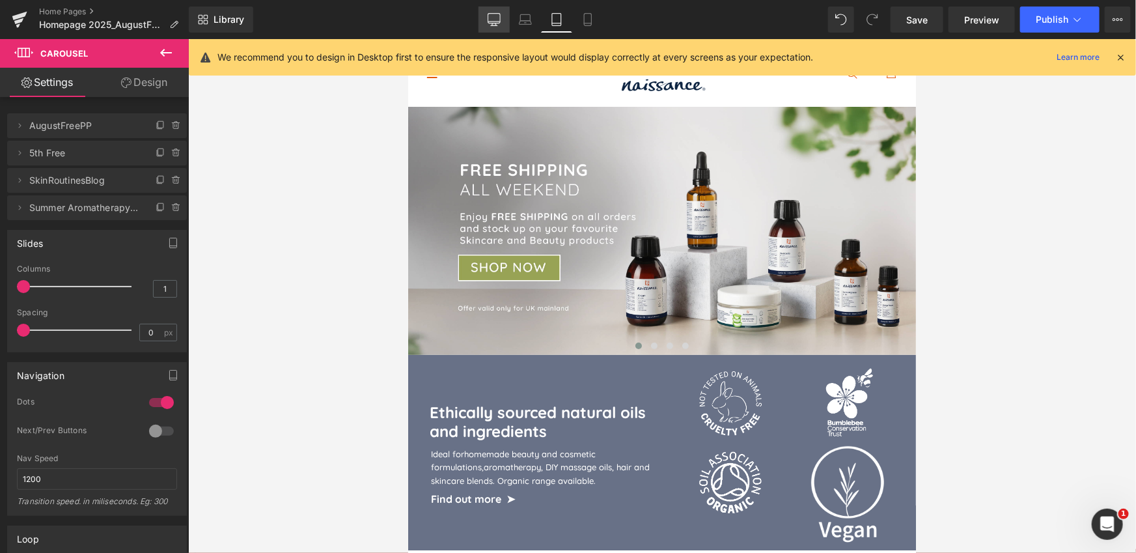
click at [494, 21] on icon at bounding box center [494, 19] width 13 height 13
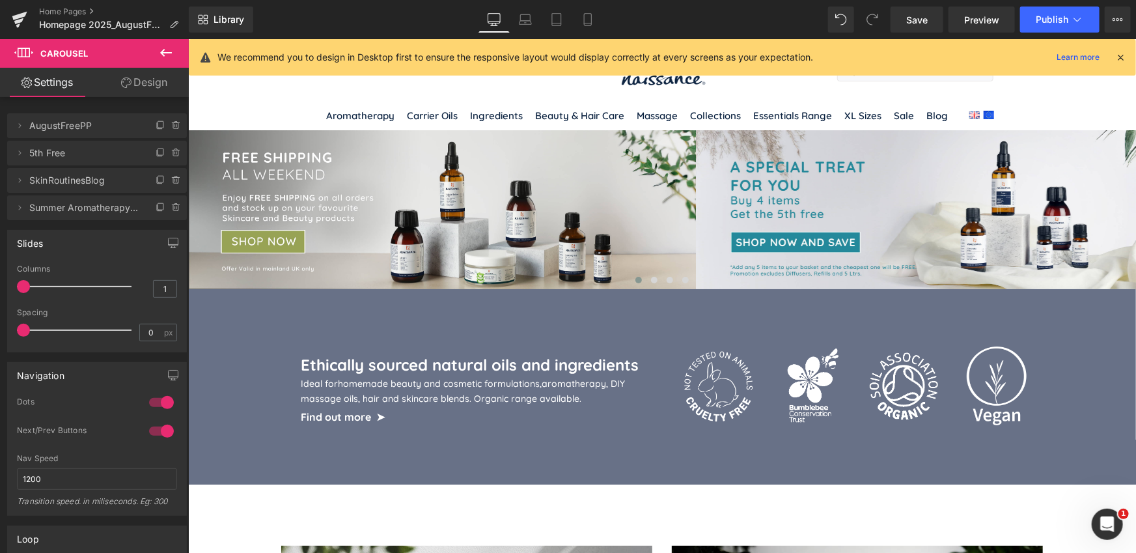
scroll to position [23, 0]
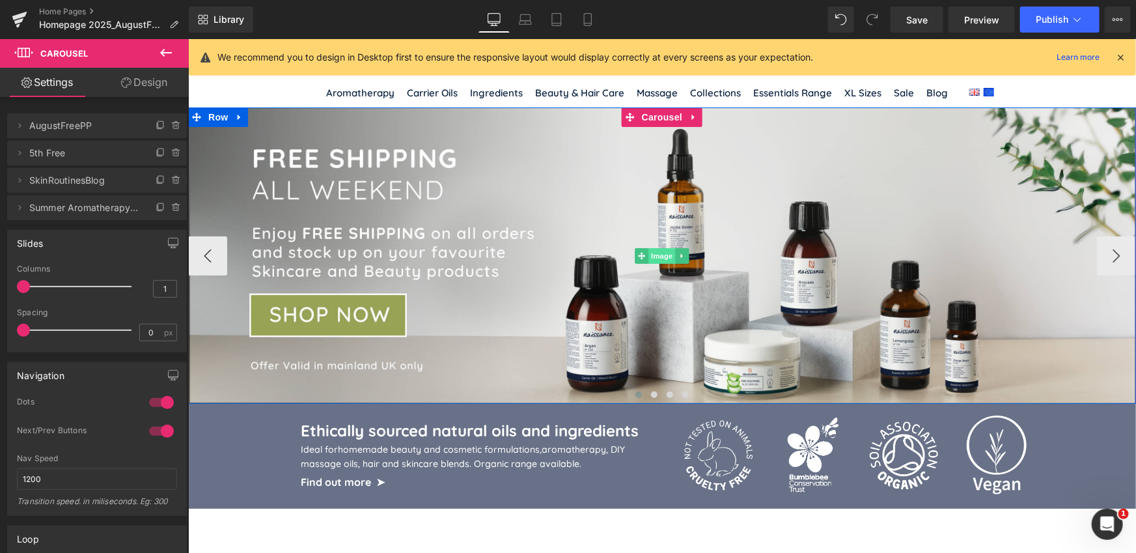
click at [664, 250] on span "Image" at bounding box center [661, 255] width 27 height 16
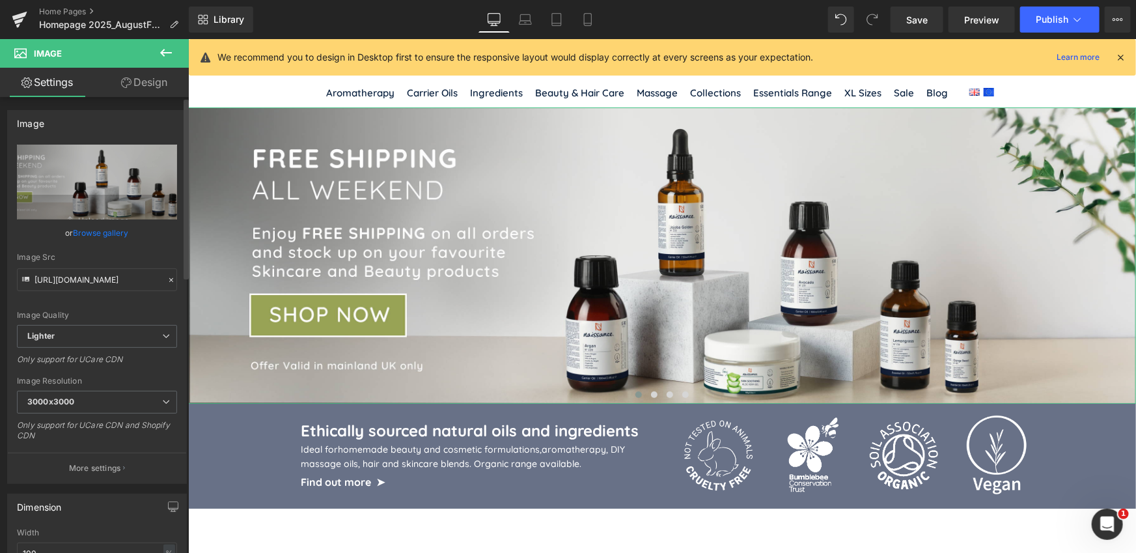
click at [95, 230] on link "Browse gallery" at bounding box center [101, 232] width 55 height 23
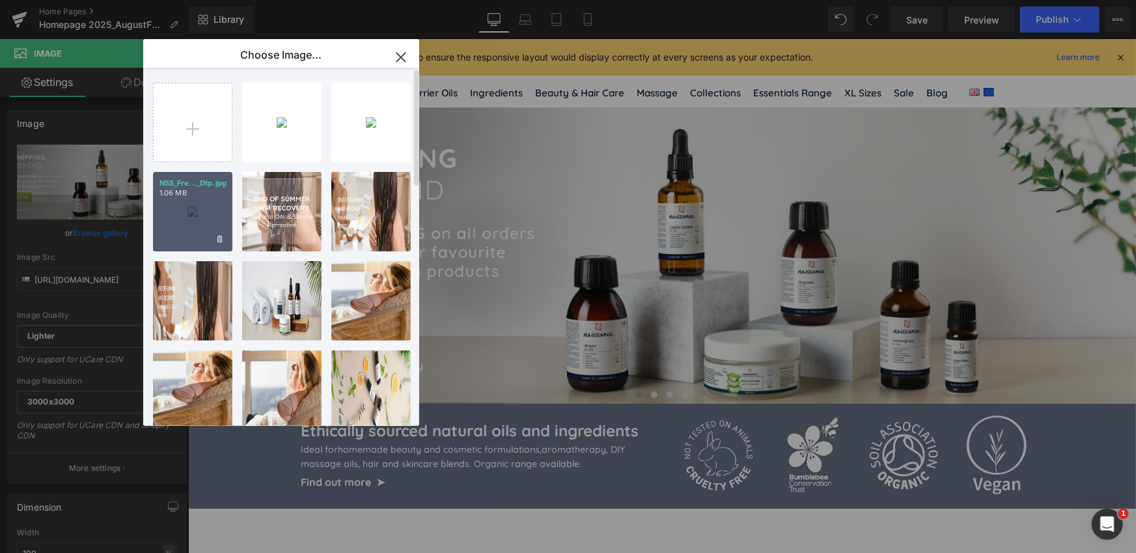
click at [190, 206] on div "NSS_Fre..._Dtp.jpg 1.06 MB" at bounding box center [192, 211] width 79 height 79
type input "[URL][DOMAIN_NAME]"
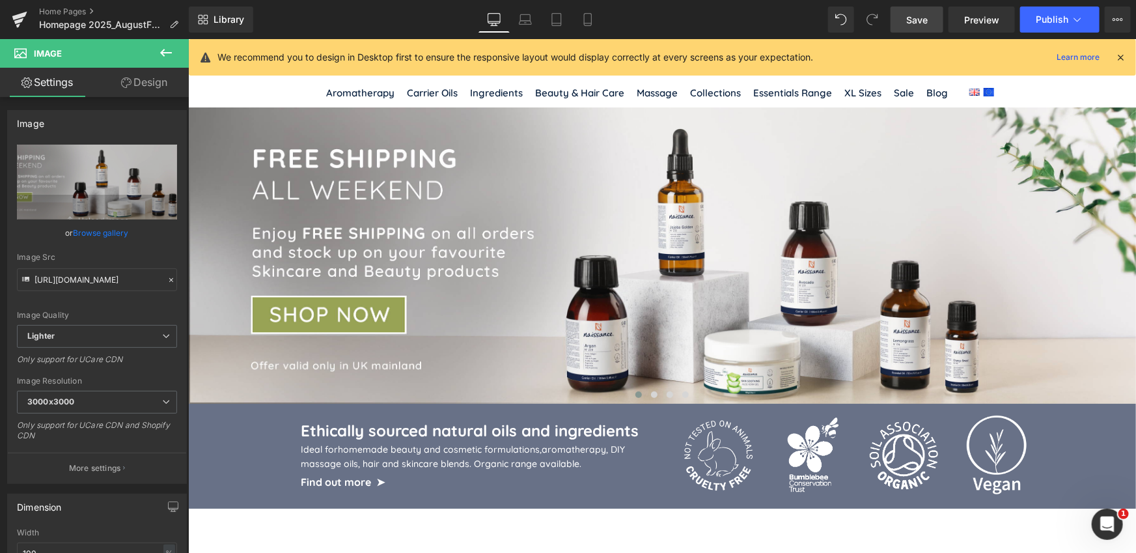
click at [922, 21] on span "Save" at bounding box center [916, 20] width 21 height 14
click at [26, 20] on icon at bounding box center [20, 19] width 16 height 33
